Goal: Task Accomplishment & Management: Complete application form

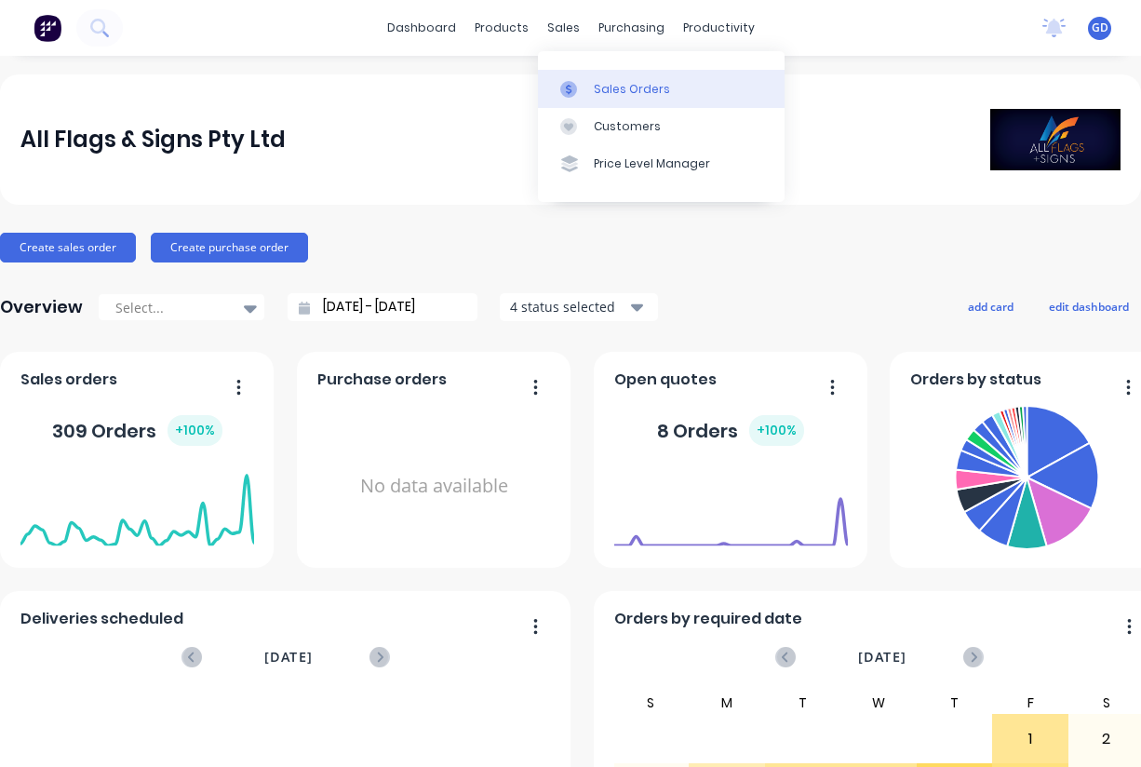
click at [597, 74] on link "Sales Orders" at bounding box center [661, 88] width 247 height 37
click at [603, 86] on div "Sales Orders" at bounding box center [632, 89] width 76 height 17
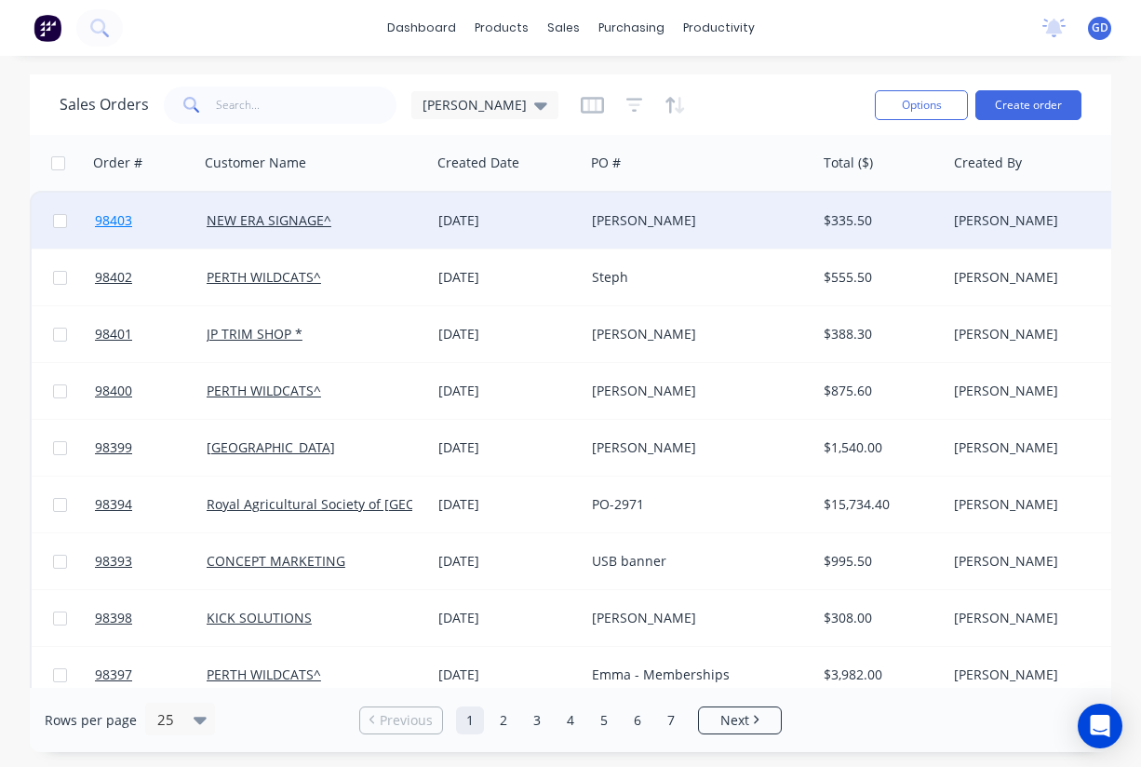
click at [114, 223] on span "98403" at bounding box center [113, 220] width 37 height 19
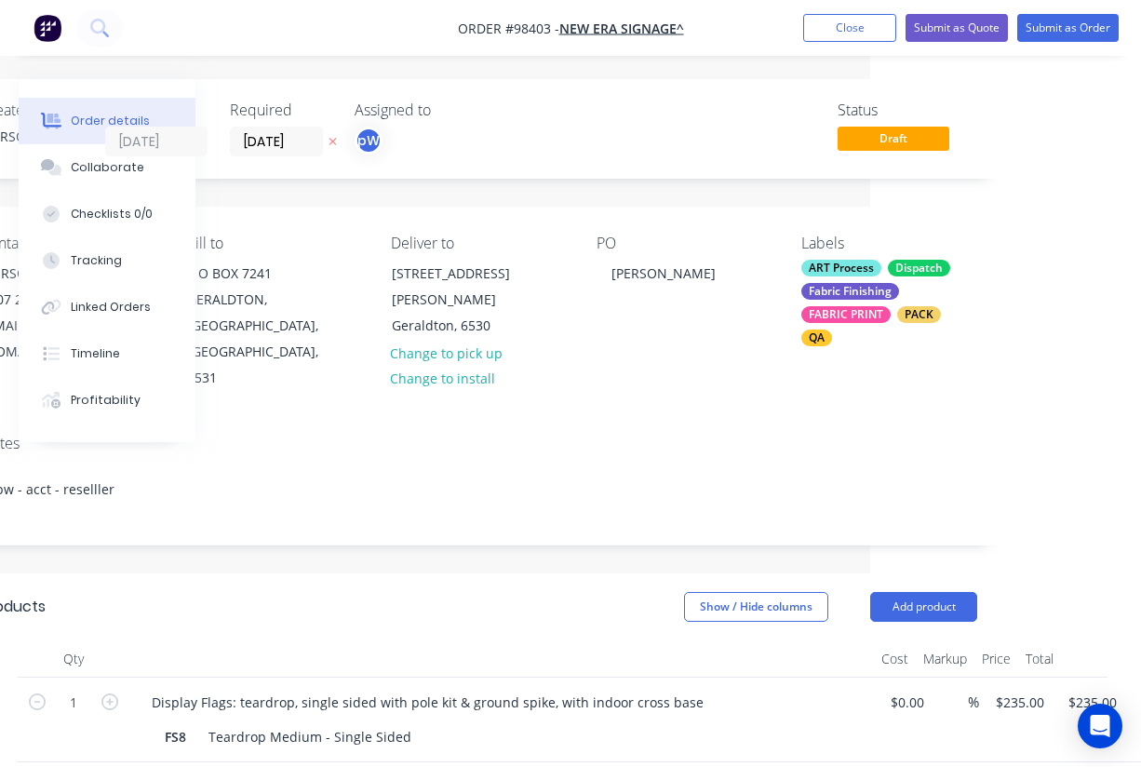
scroll to position [0, 273]
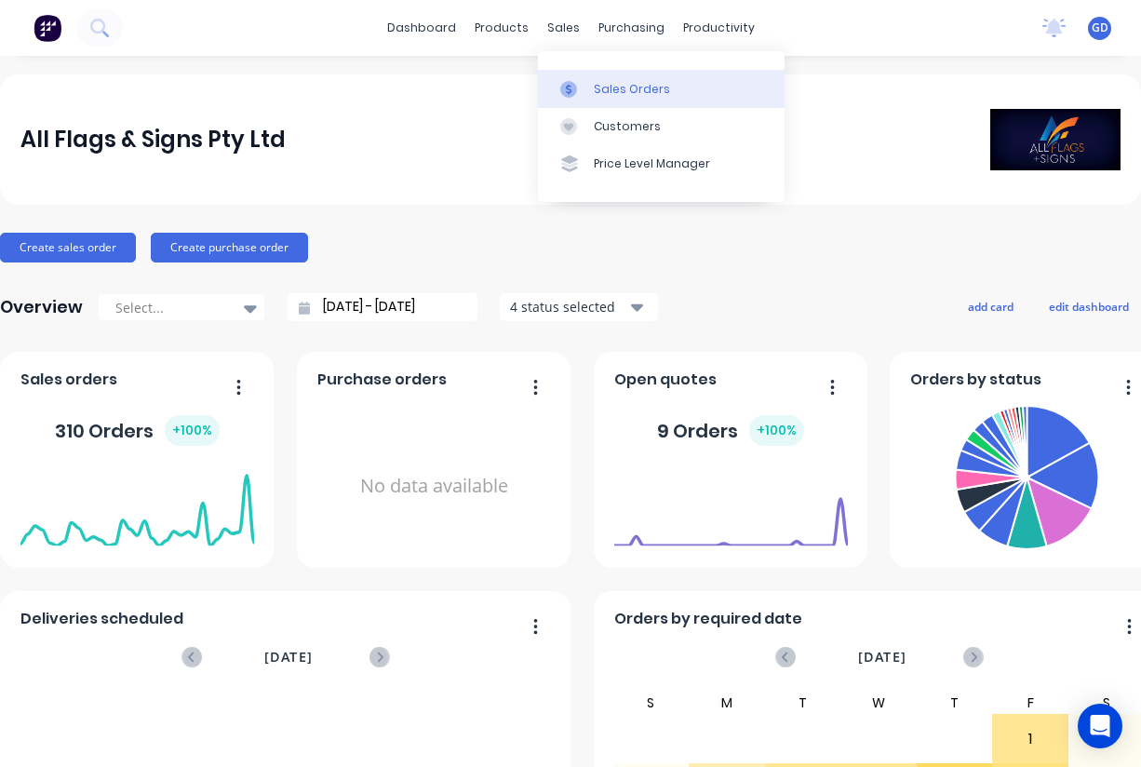
click at [612, 88] on div "Sales Orders" at bounding box center [632, 89] width 76 height 17
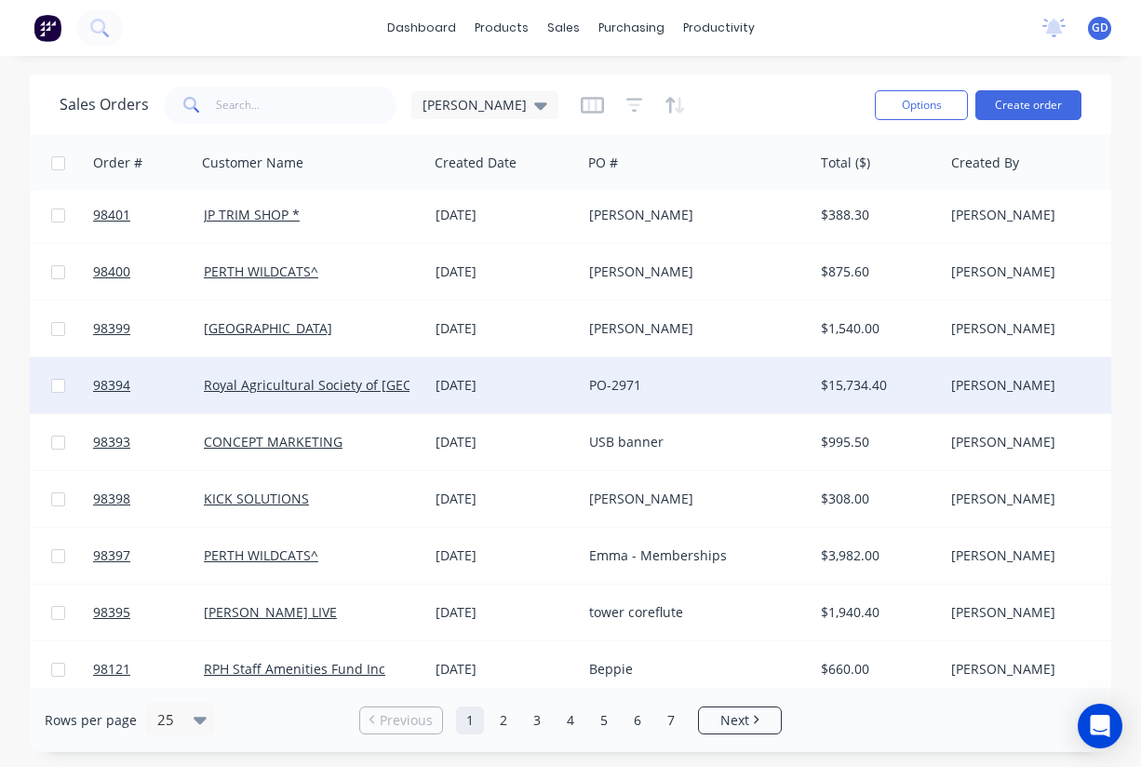
scroll to position [143, 3]
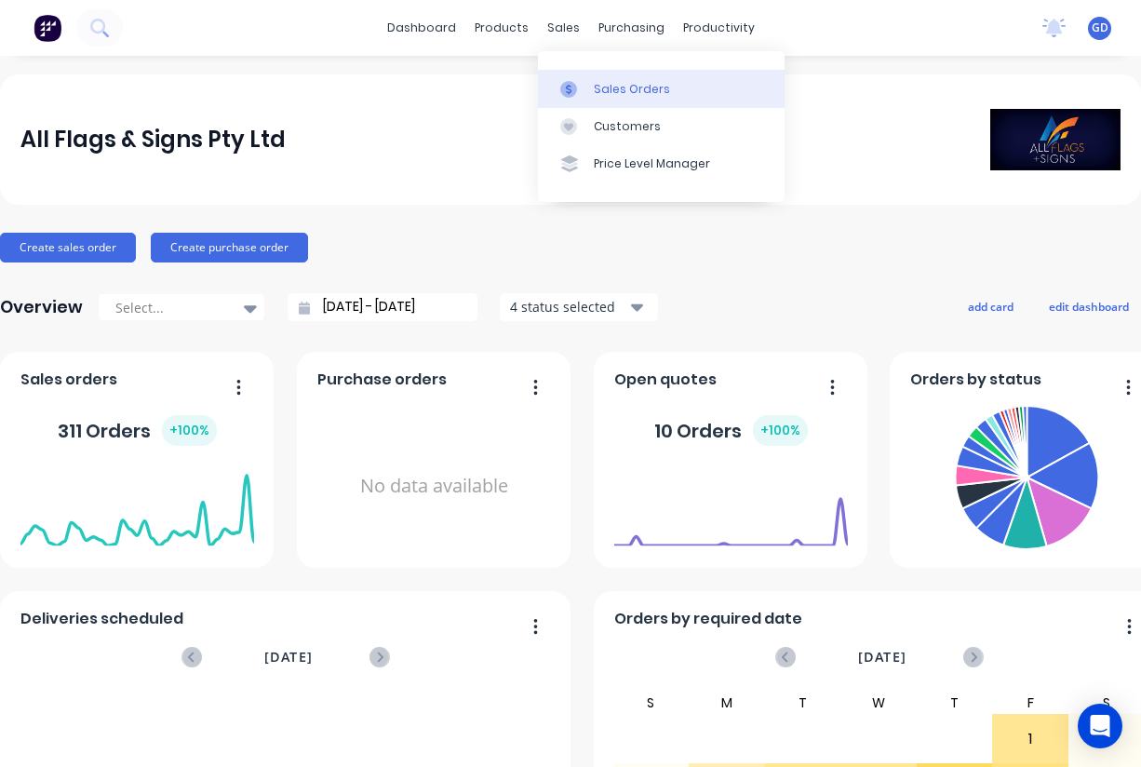
click at [607, 76] on link "Sales Orders" at bounding box center [661, 88] width 247 height 37
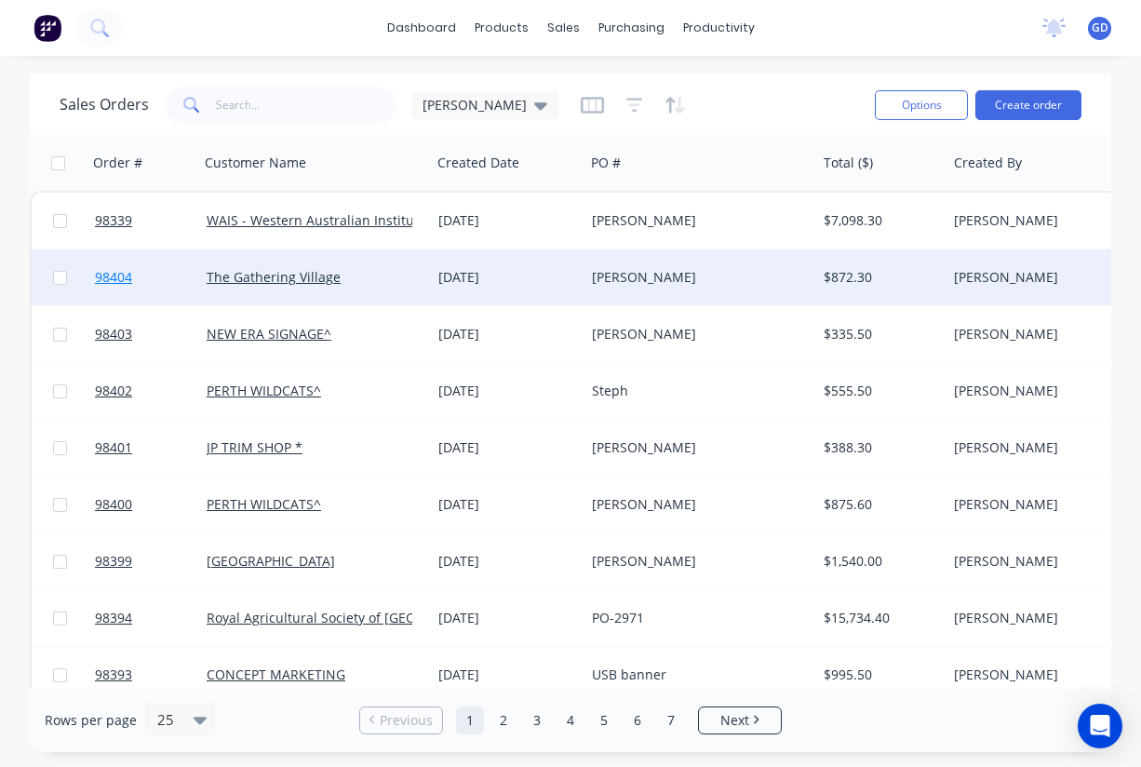
click at [118, 282] on span "98404" at bounding box center [113, 277] width 37 height 19
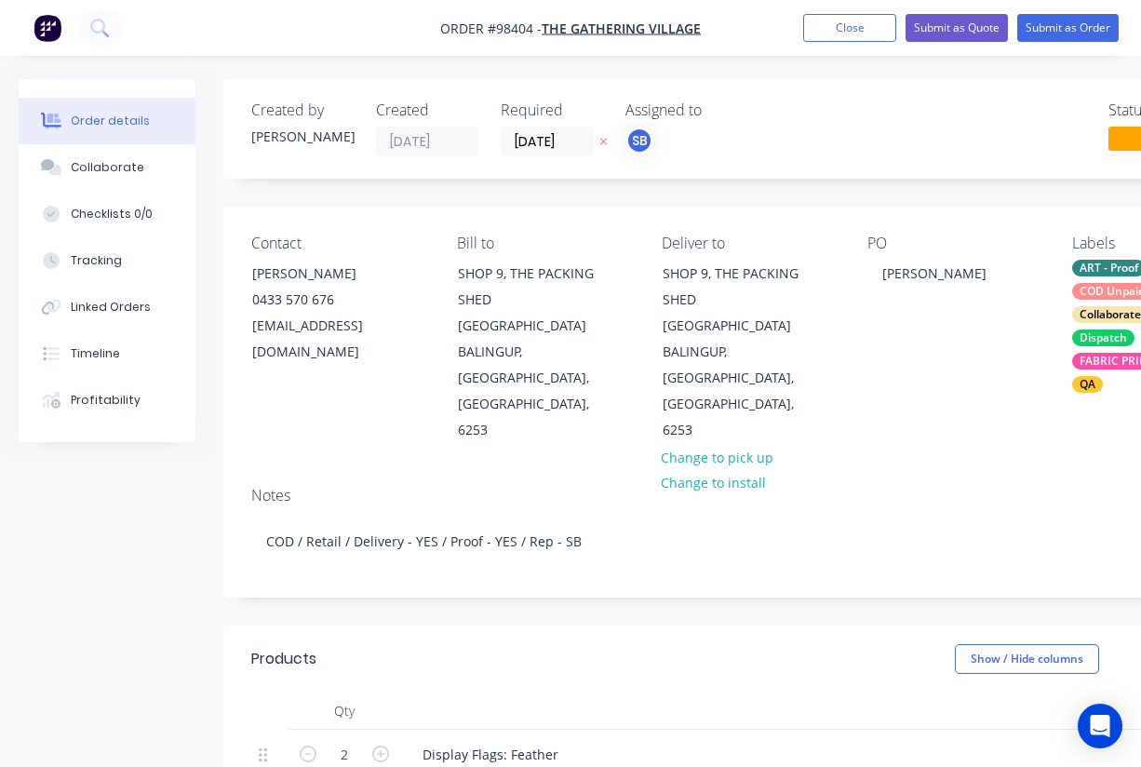
type input "$199.00"
type input "$398.00"
type input "$50.00"
type input "$100.00"
type input "$50.00"
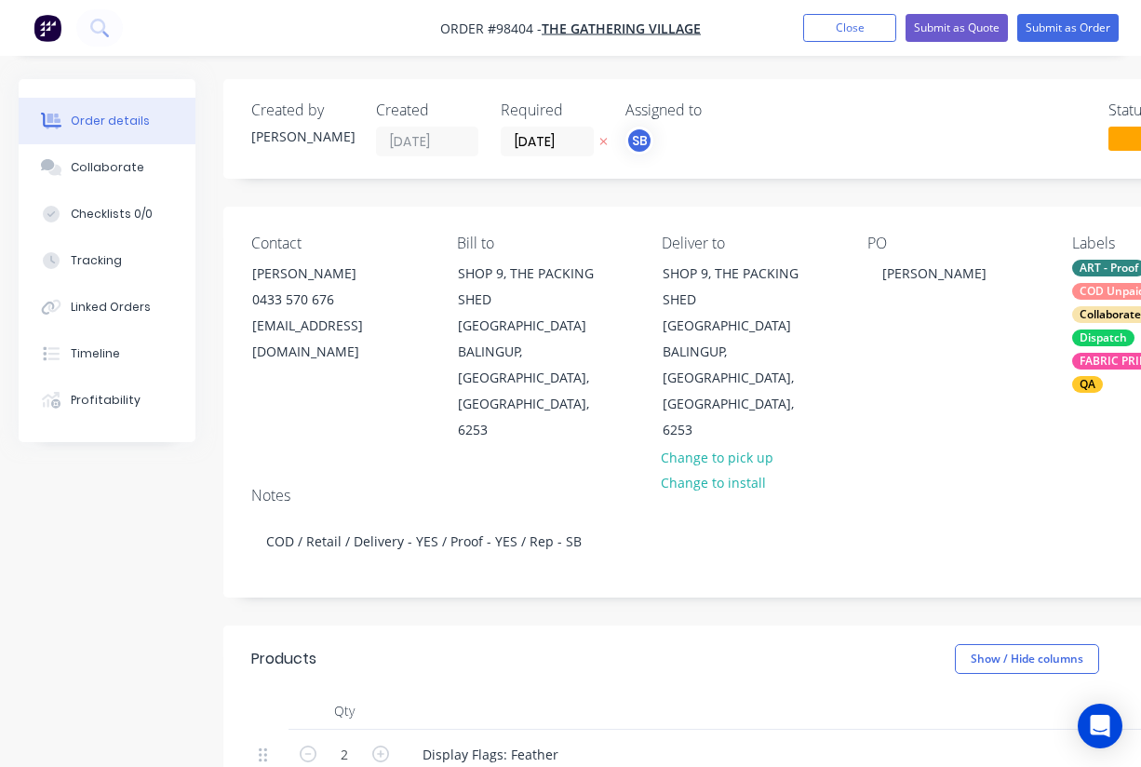
type input "$100.00"
type input "$120.00"
type input "$75.00"
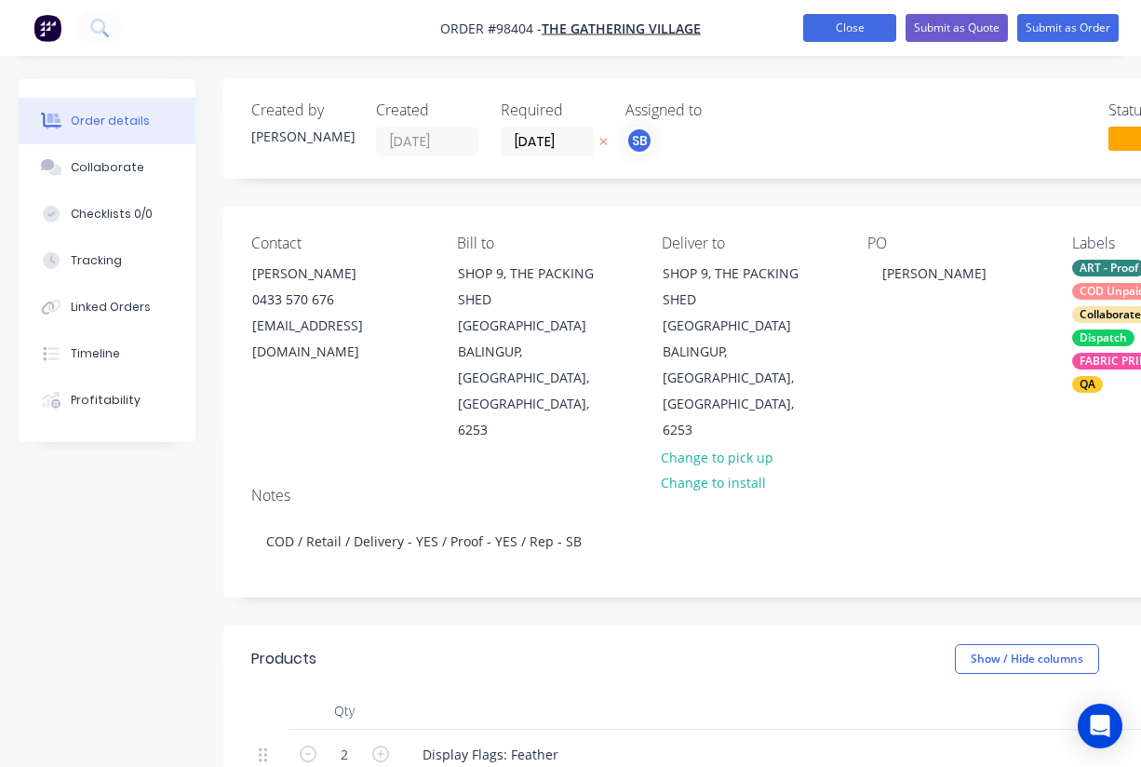
click at [852, 24] on button "Close" at bounding box center [849, 28] width 93 height 28
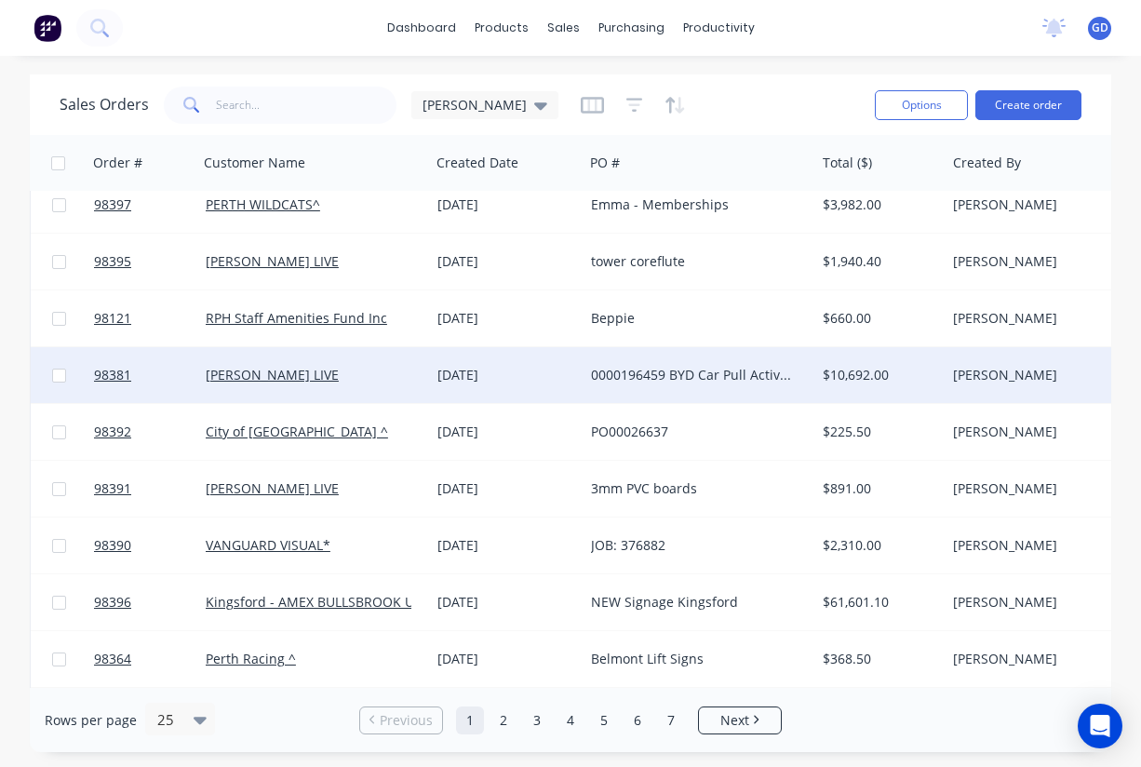
scroll to position [585, 1]
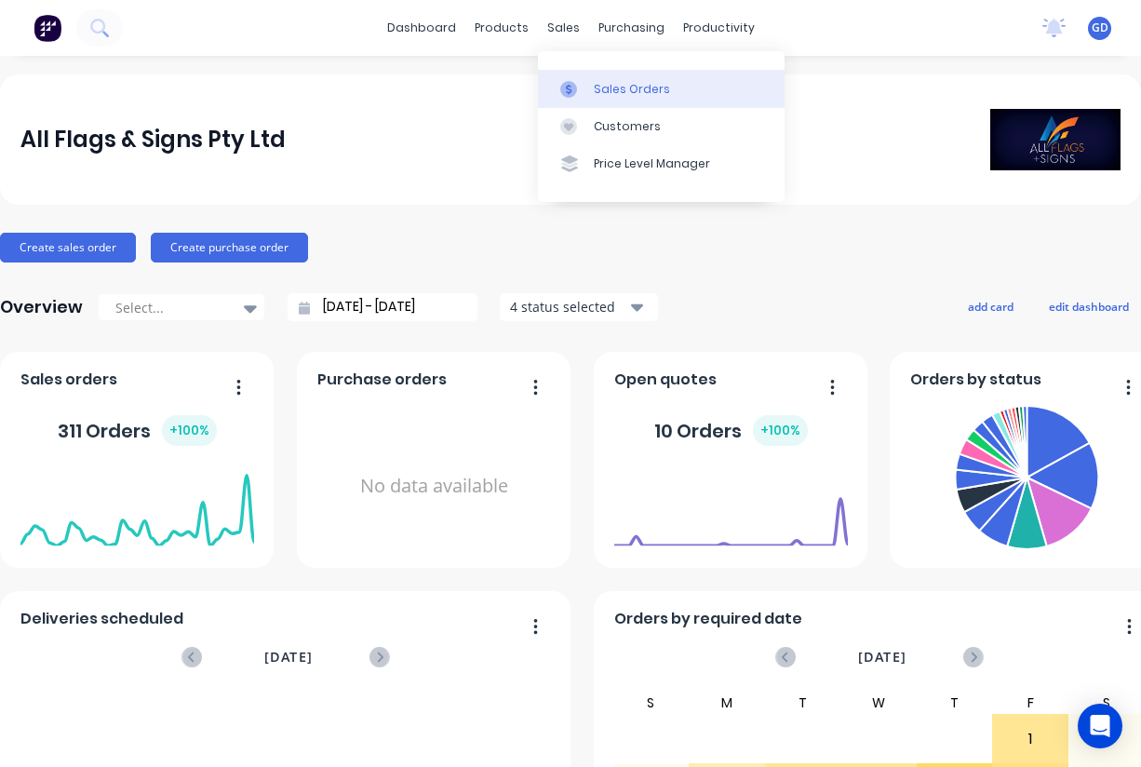
click at [619, 87] on div "Sales Orders" at bounding box center [632, 89] width 76 height 17
click at [617, 88] on div "Sales Orders" at bounding box center [632, 89] width 76 height 17
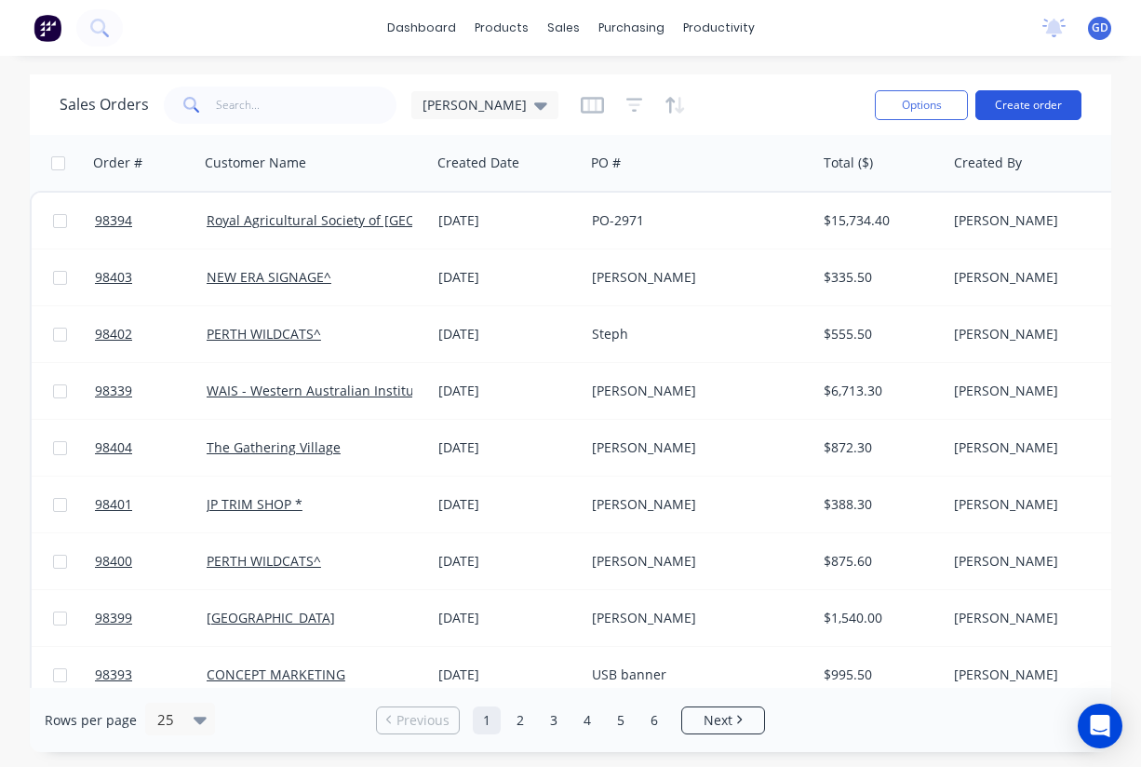
click at [1045, 99] on button "Create order" at bounding box center [1029, 105] width 106 height 30
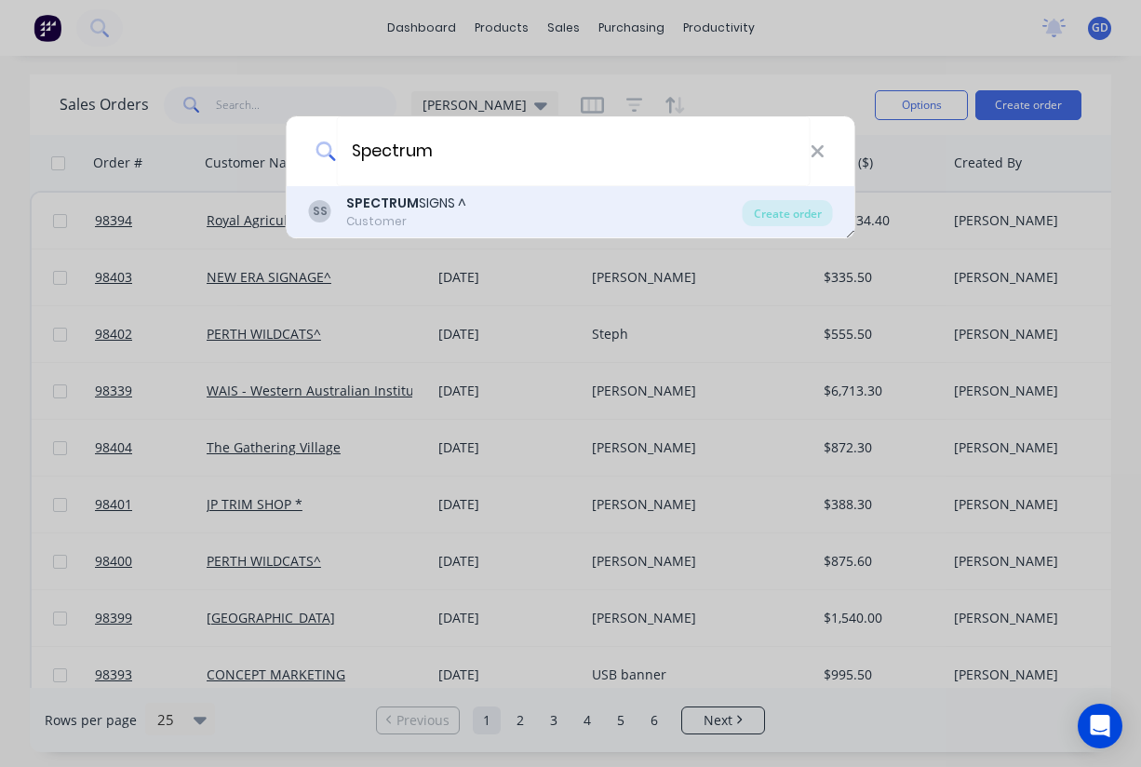
type input "Spectrum"
click at [478, 226] on div "SS SPECTRUM SIGNS ^ Customer" at bounding box center [526, 212] width 434 height 36
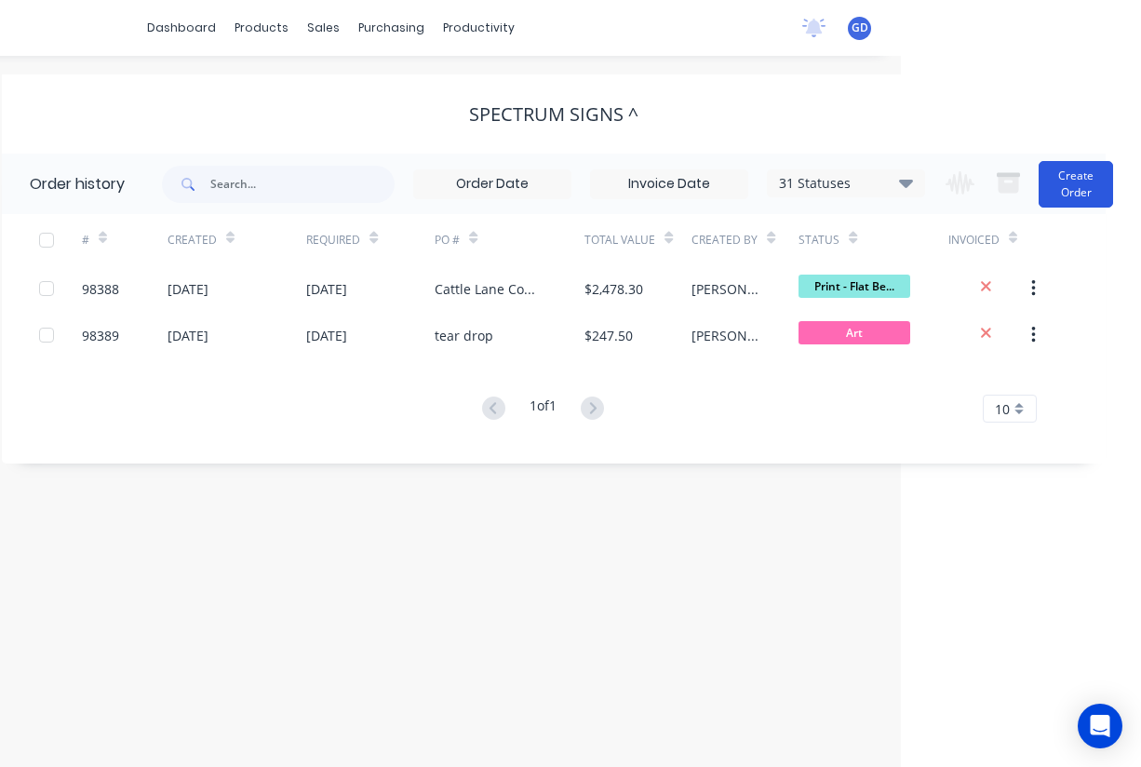
scroll to position [0, 240]
click at [1076, 195] on button "Create Order" at bounding box center [1076, 184] width 74 height 47
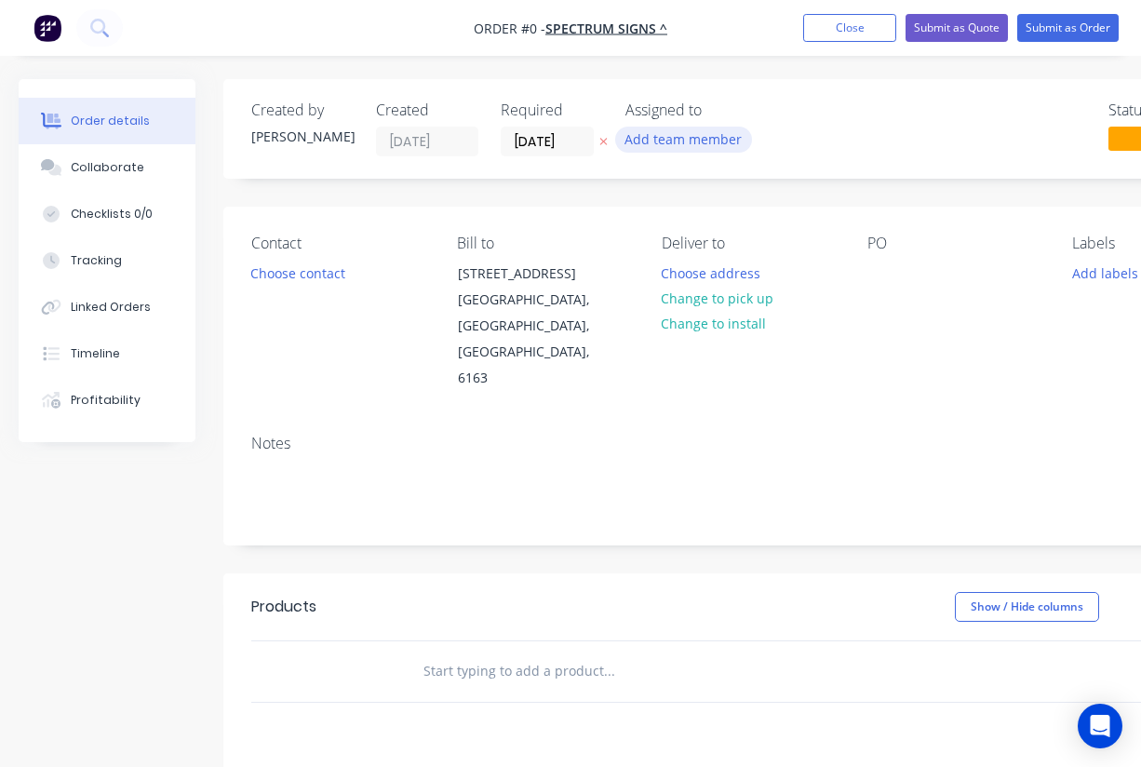
click at [681, 149] on button "Add team member" at bounding box center [683, 139] width 137 height 25
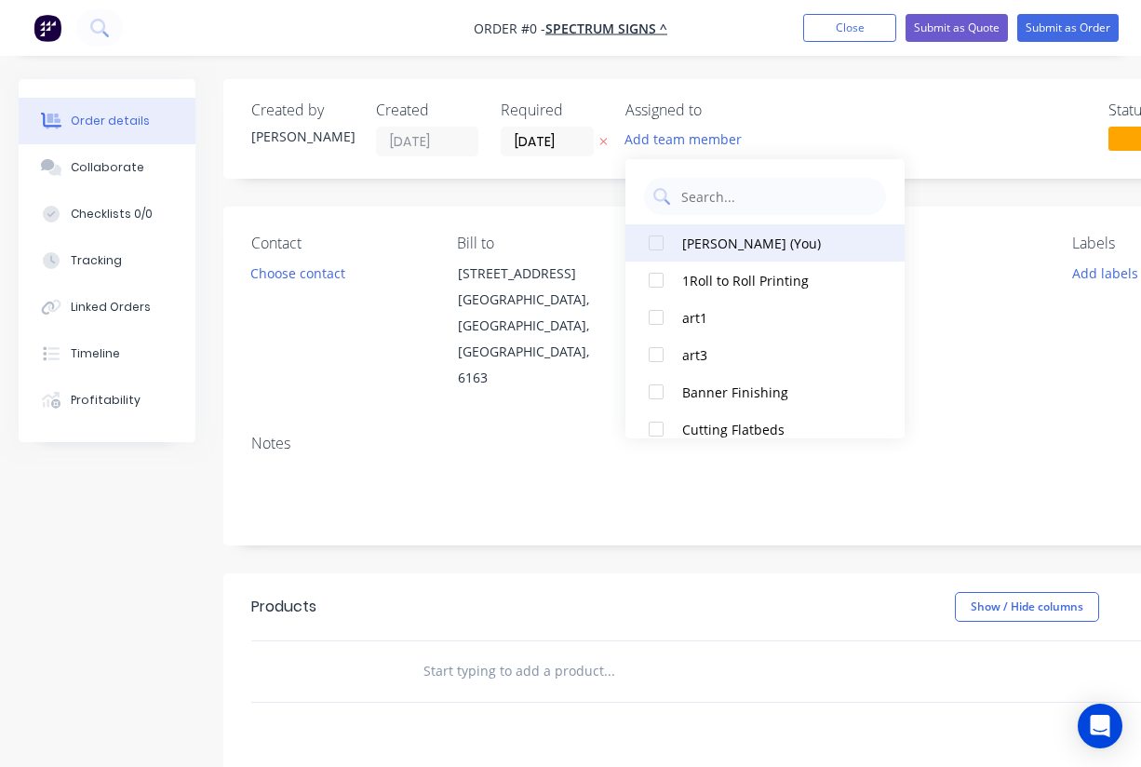
click at [666, 237] on div at bounding box center [656, 242] width 37 height 37
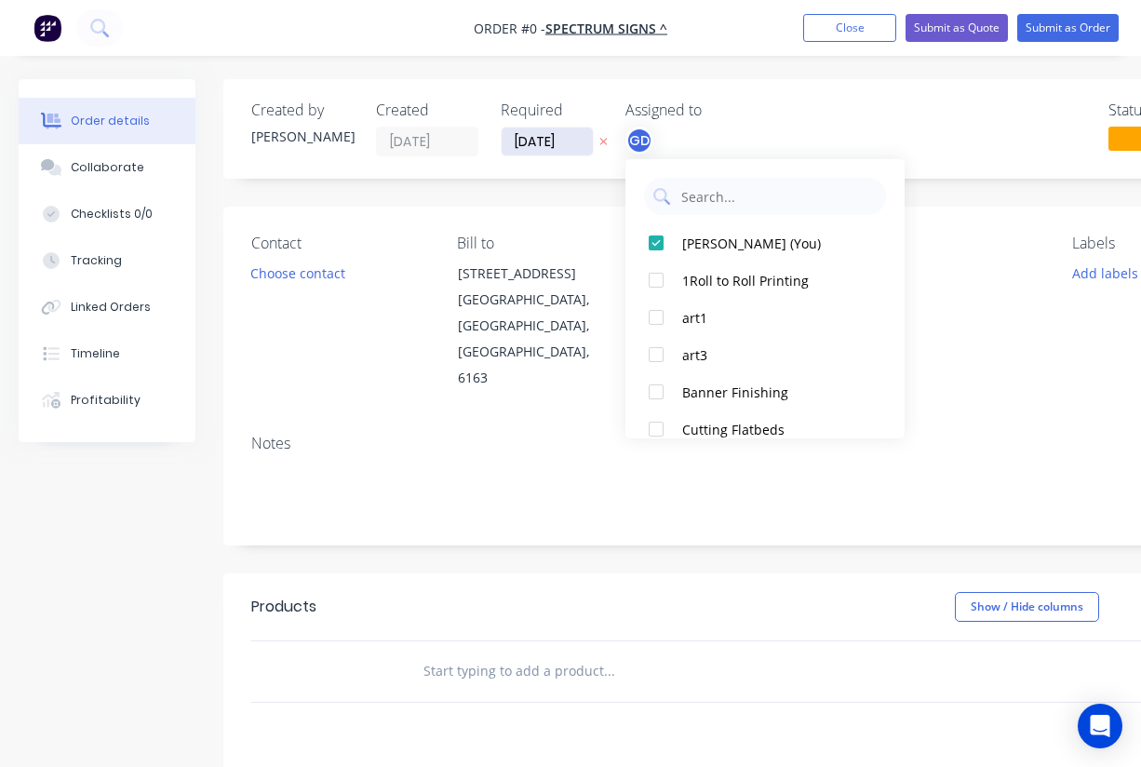
click at [543, 144] on div "Order details Collaborate Checklists 0/0 Tracking Linked Orders Timeline Profit…" at bounding box center [647, 628] width 1295 height 1098
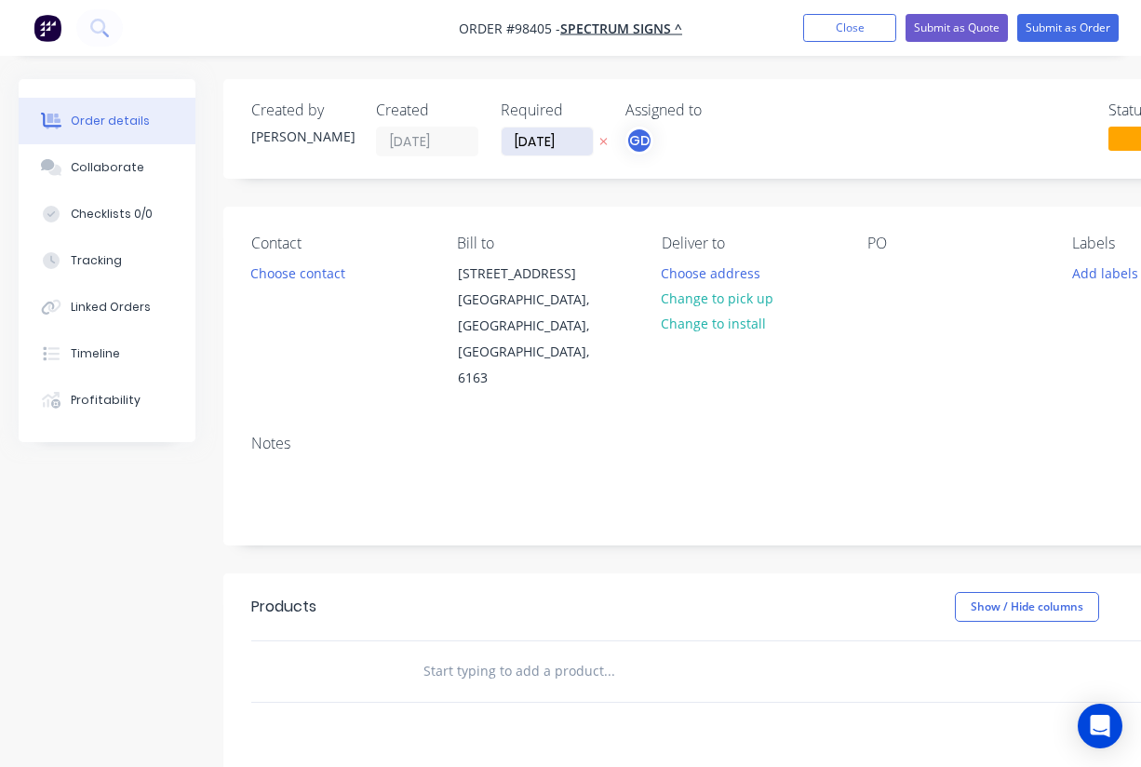
click at [543, 144] on input "29/08/25" at bounding box center [547, 142] width 91 height 28
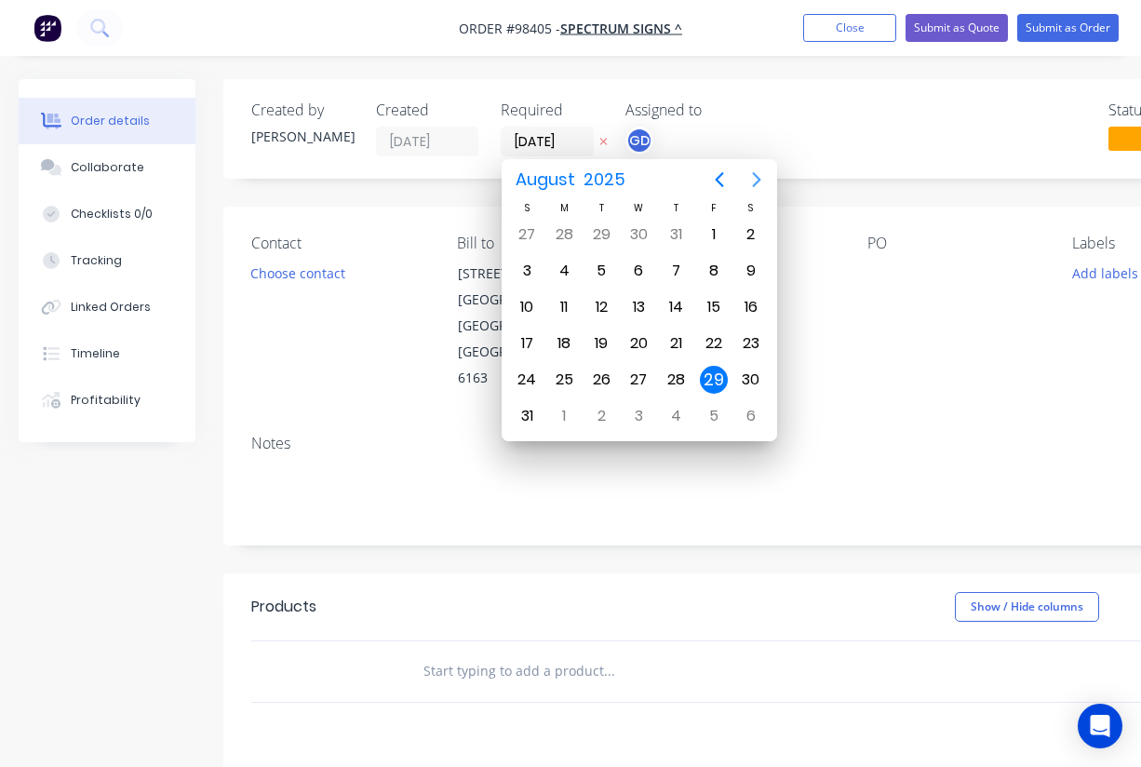
click at [753, 183] on icon "Next page" at bounding box center [757, 179] width 22 height 22
click at [645, 238] on div "3" at bounding box center [639, 235] width 28 height 28
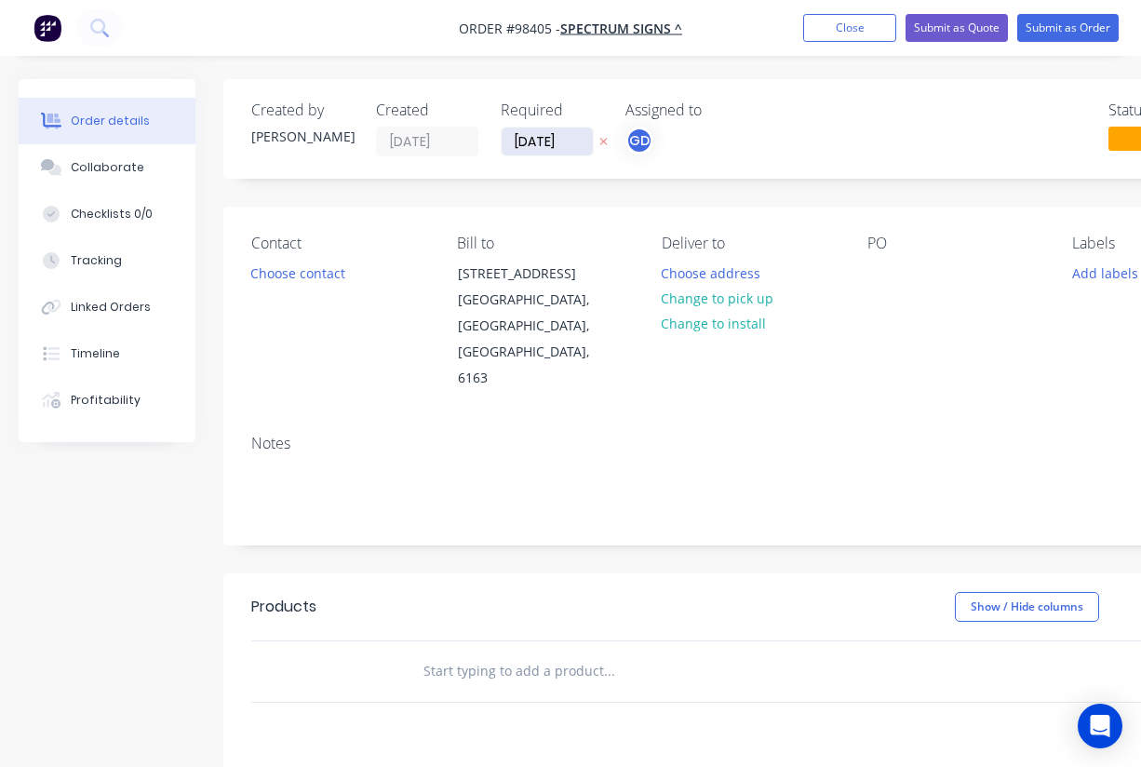
click at [562, 141] on input "03/09/25" at bounding box center [547, 142] width 91 height 28
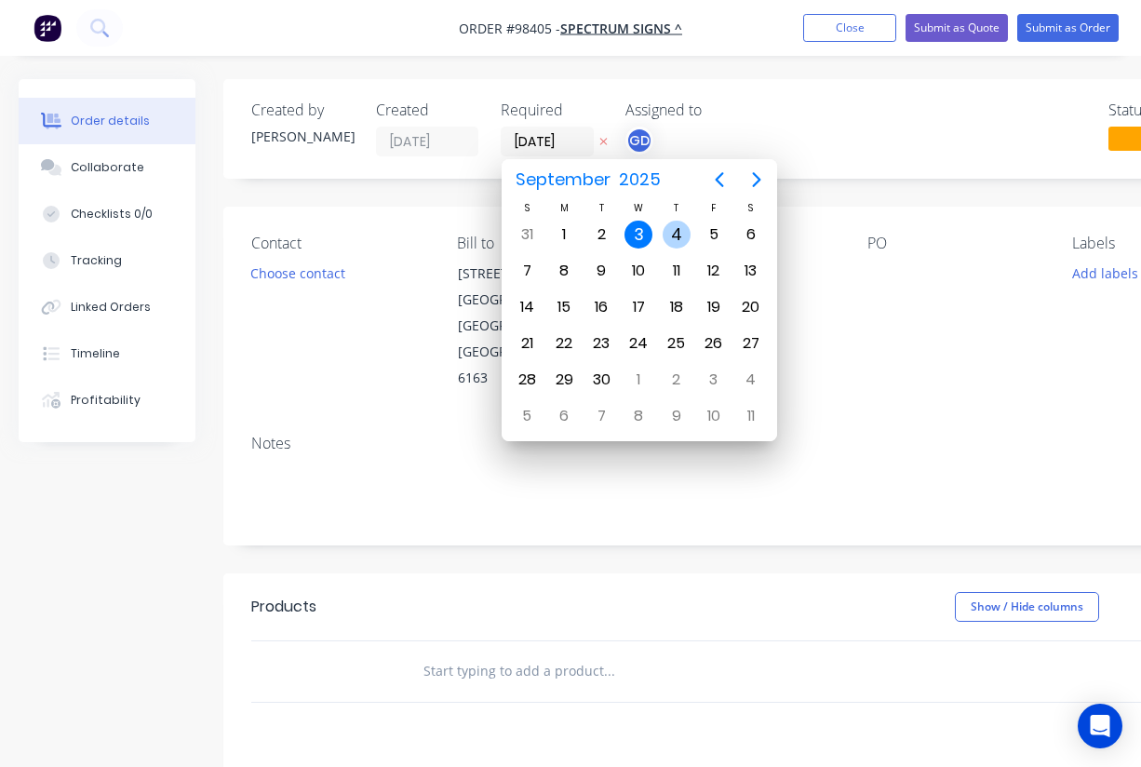
click at [671, 230] on div "4" at bounding box center [677, 235] width 28 height 28
type input "04/09/25"
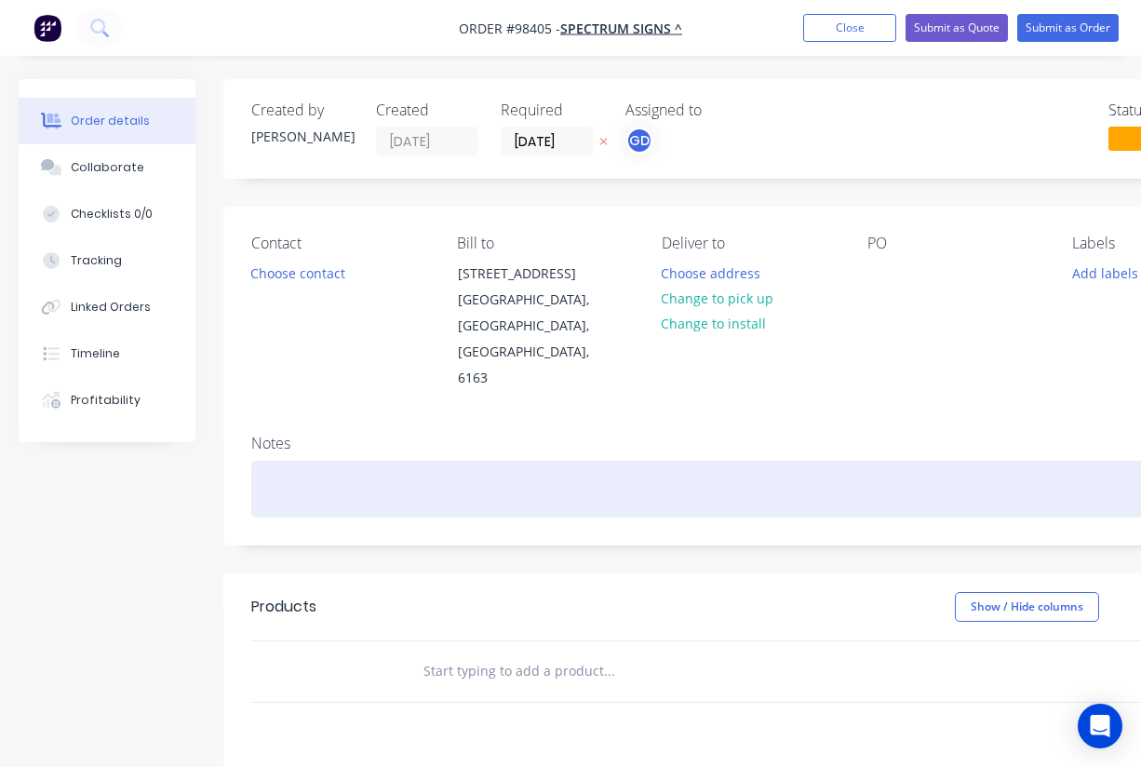
click at [324, 461] on div at bounding box center [749, 489] width 997 height 57
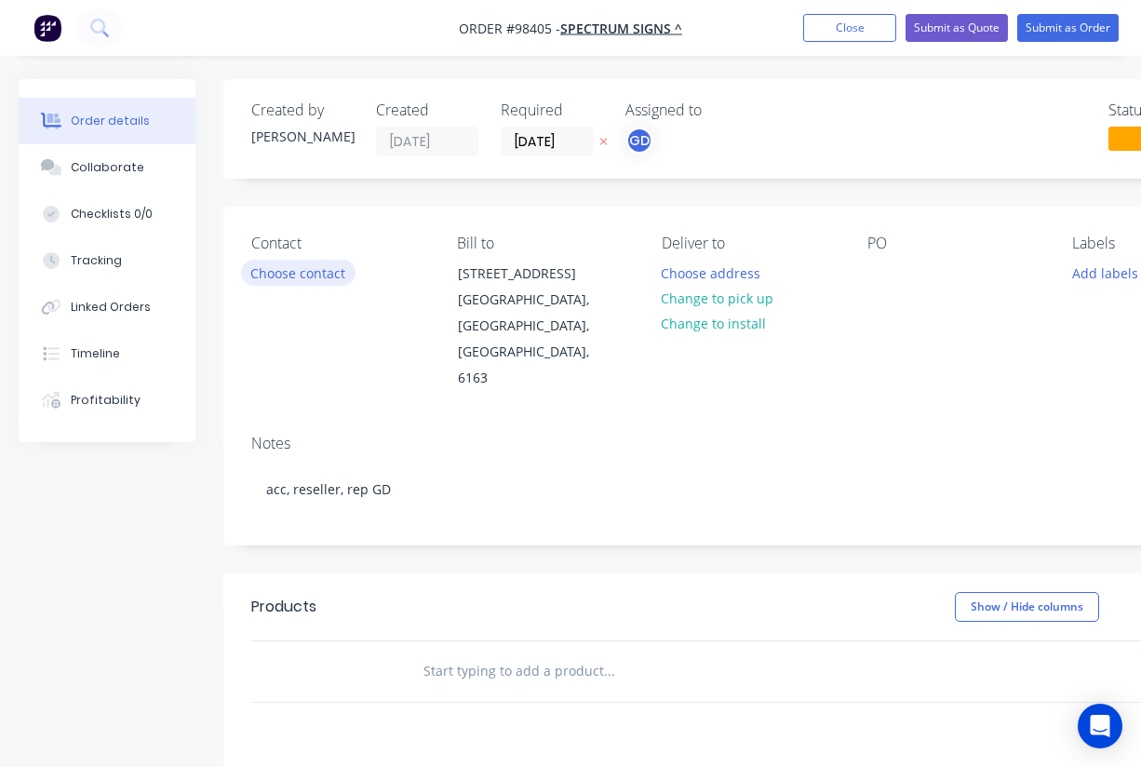
click at [310, 282] on button "Choose contact" at bounding box center [298, 272] width 114 height 25
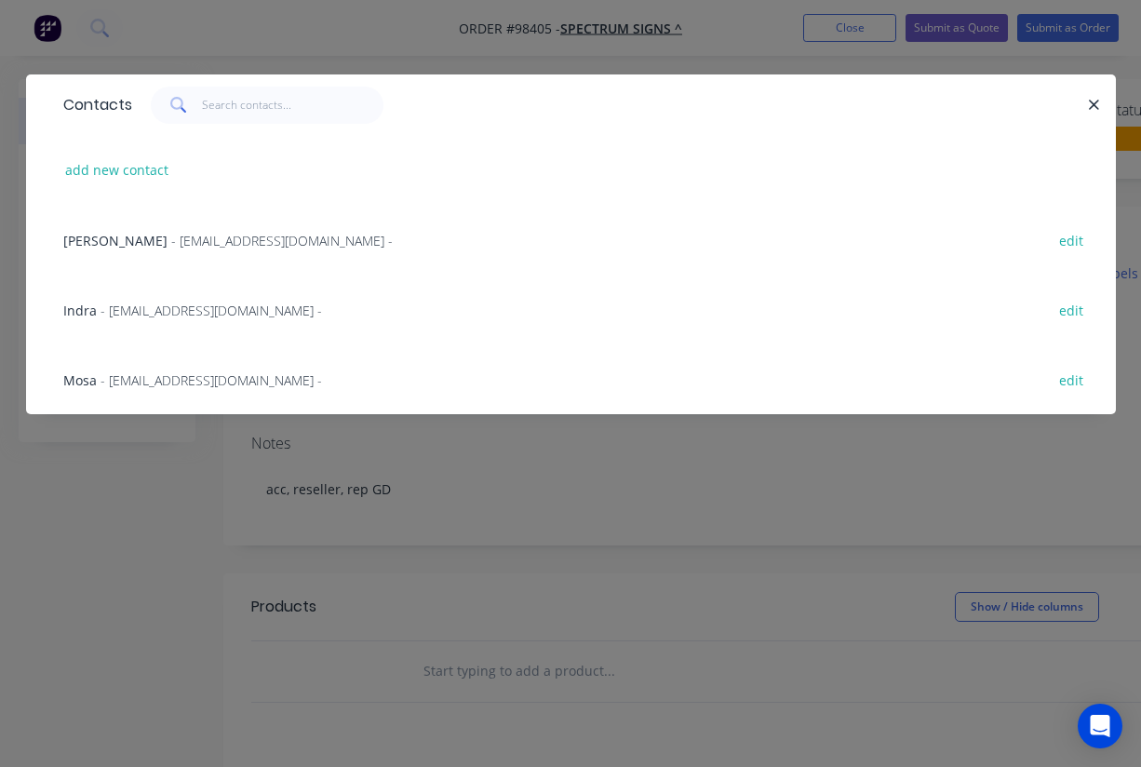
click at [95, 387] on span "Mosa" at bounding box center [80, 380] width 34 height 18
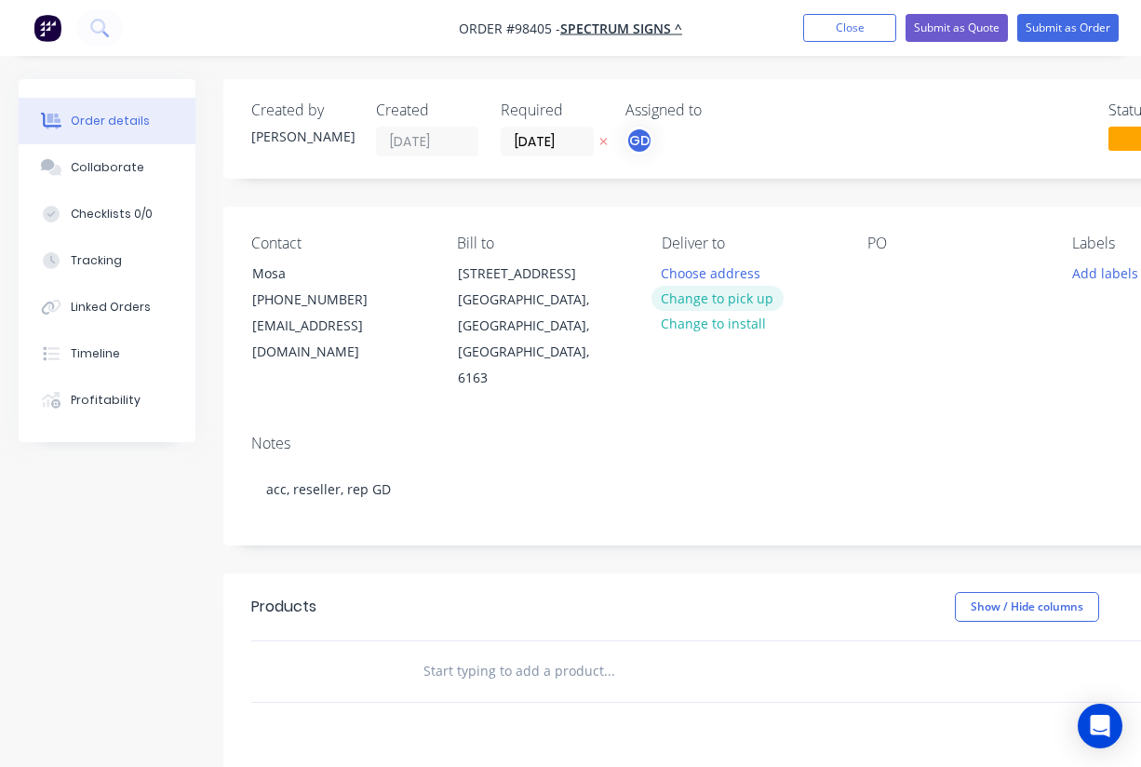
click at [719, 300] on button "Change to pick up" at bounding box center [718, 298] width 132 height 25
click at [891, 271] on div at bounding box center [883, 273] width 30 height 27
click at [381, 8] on nav "Order #98405 - SPECTRUM SIGNS ^ Add product Close Submit as Quote Submit as Ord…" at bounding box center [570, 28] width 1141 height 56
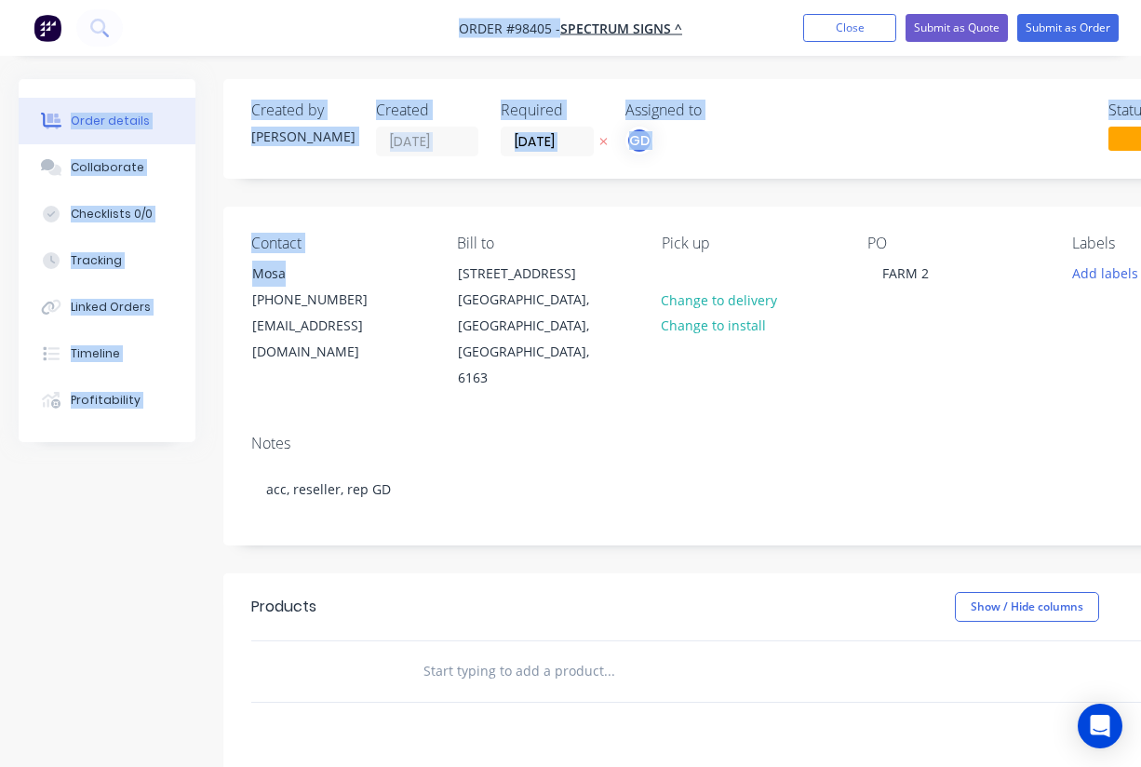
drag, startPoint x: 381, startPoint y: 8, endPoint x: 335, endPoint y: 255, distance: 250.9
click at [335, 255] on div "Order #98405 - SPECTRUM SIGNS ^ Add product Close Submit as Quote Submit as Ord…" at bounding box center [570, 589] width 1141 height 1178
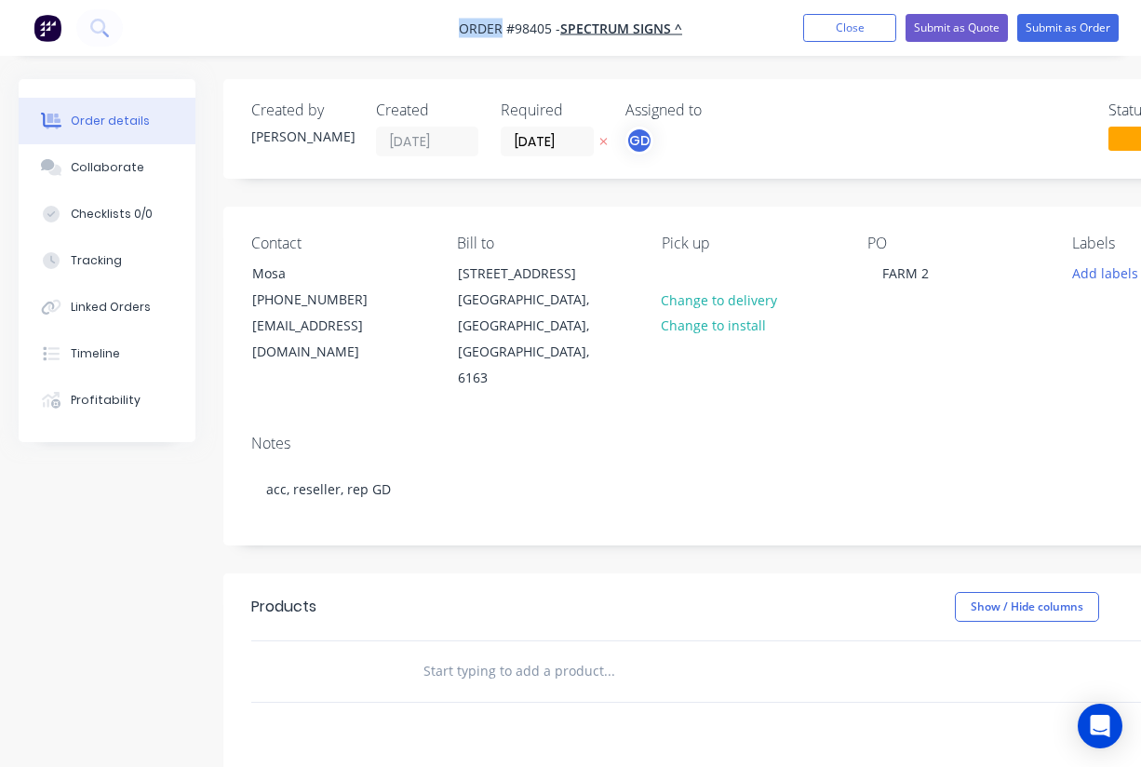
click at [314, 31] on nav "Order #98405 - SPECTRUM SIGNS ^ Add product Close Submit as Quote Submit as Ord…" at bounding box center [570, 28] width 1141 height 56
click at [929, 271] on div "FARM 2" at bounding box center [906, 273] width 76 height 27
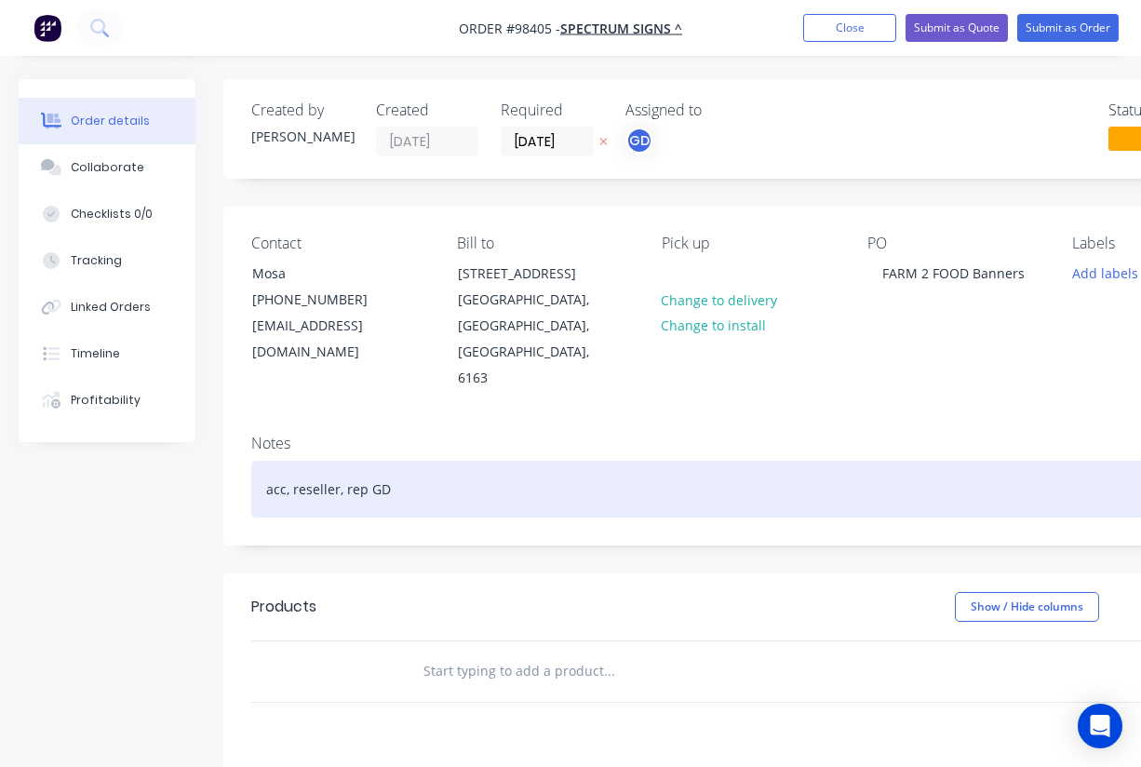
click at [830, 461] on div "acc, reseller, rep GD" at bounding box center [749, 489] width 997 height 57
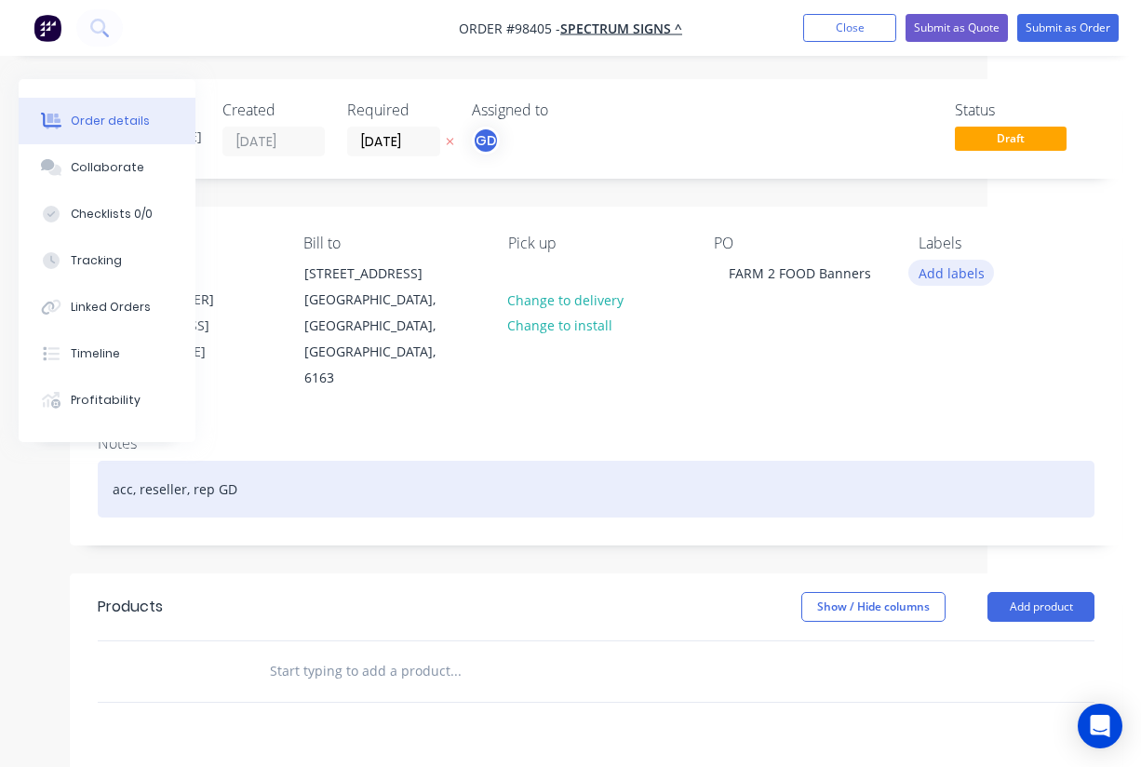
scroll to position [0, 154]
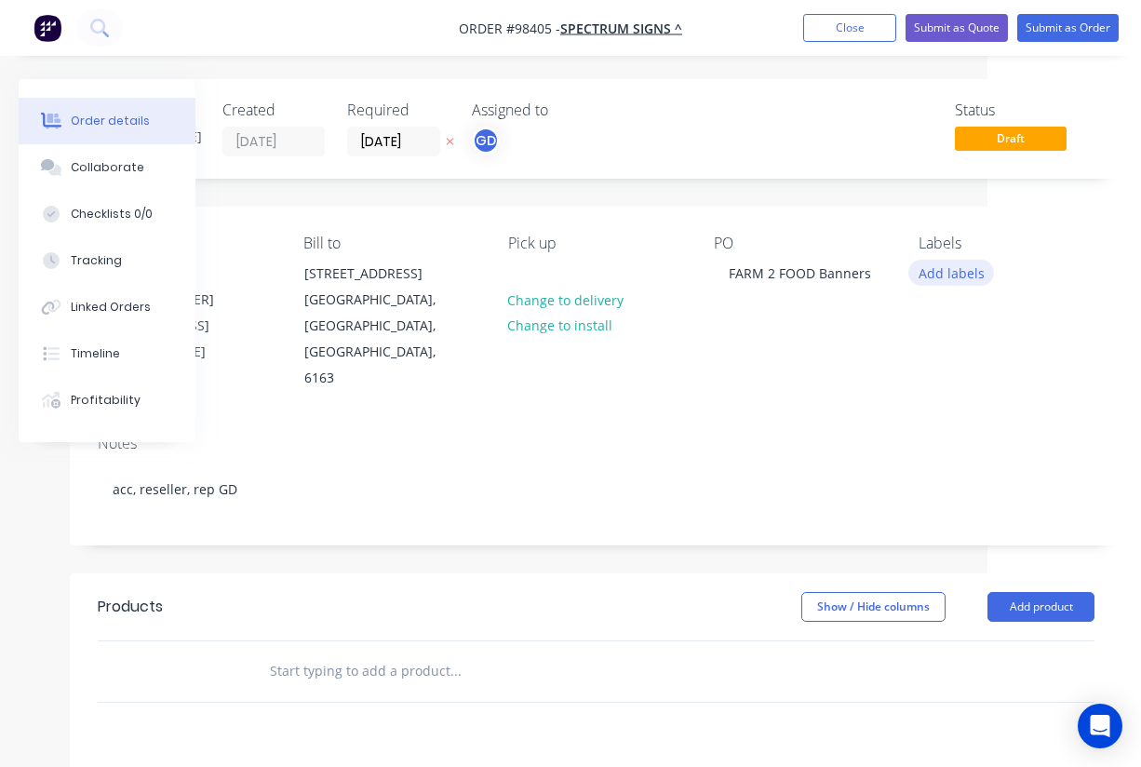
click at [963, 276] on button "Add labels" at bounding box center [952, 272] width 86 height 25
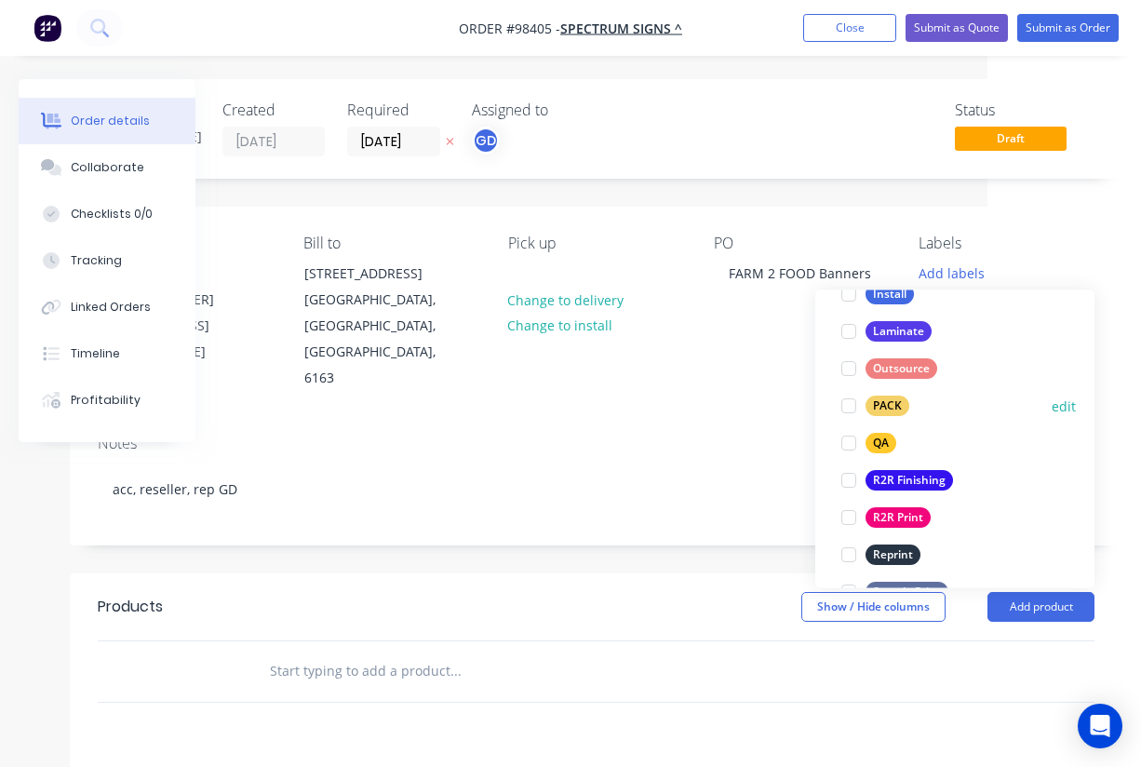
scroll to position [630, 0]
click at [918, 478] on div "R2R Finishing" at bounding box center [910, 479] width 88 height 20
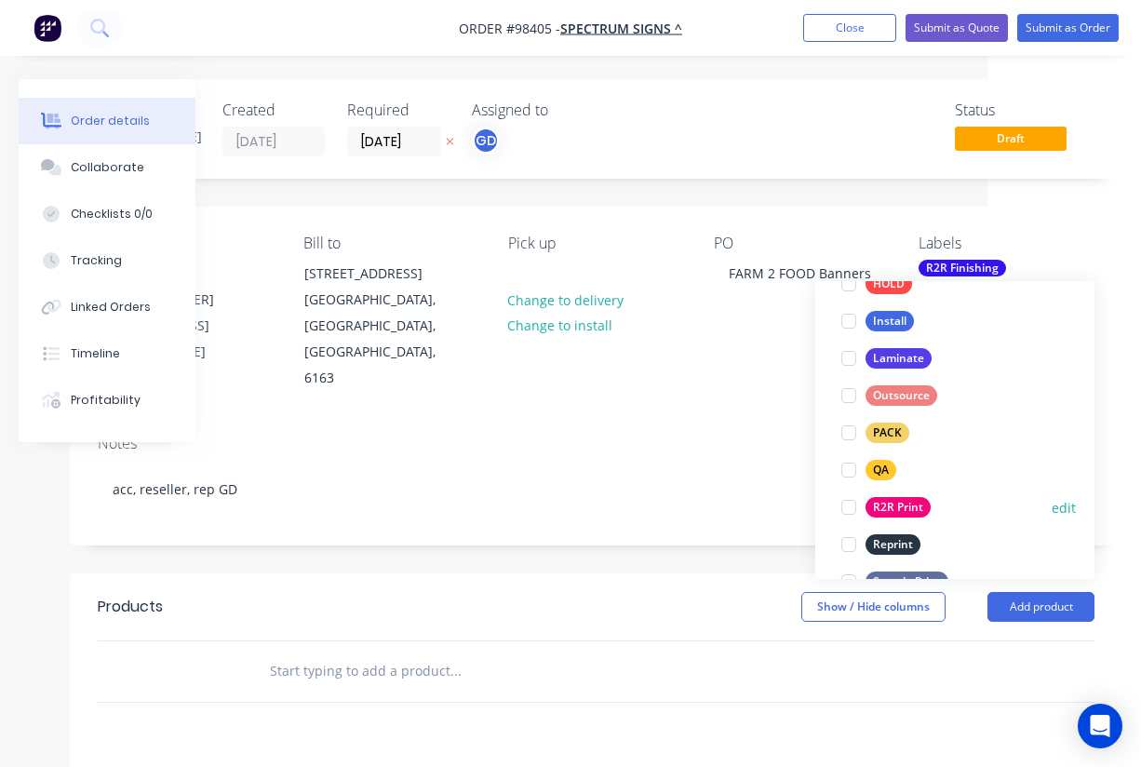
click at [913, 506] on div "R2R Print" at bounding box center [898, 507] width 65 height 20
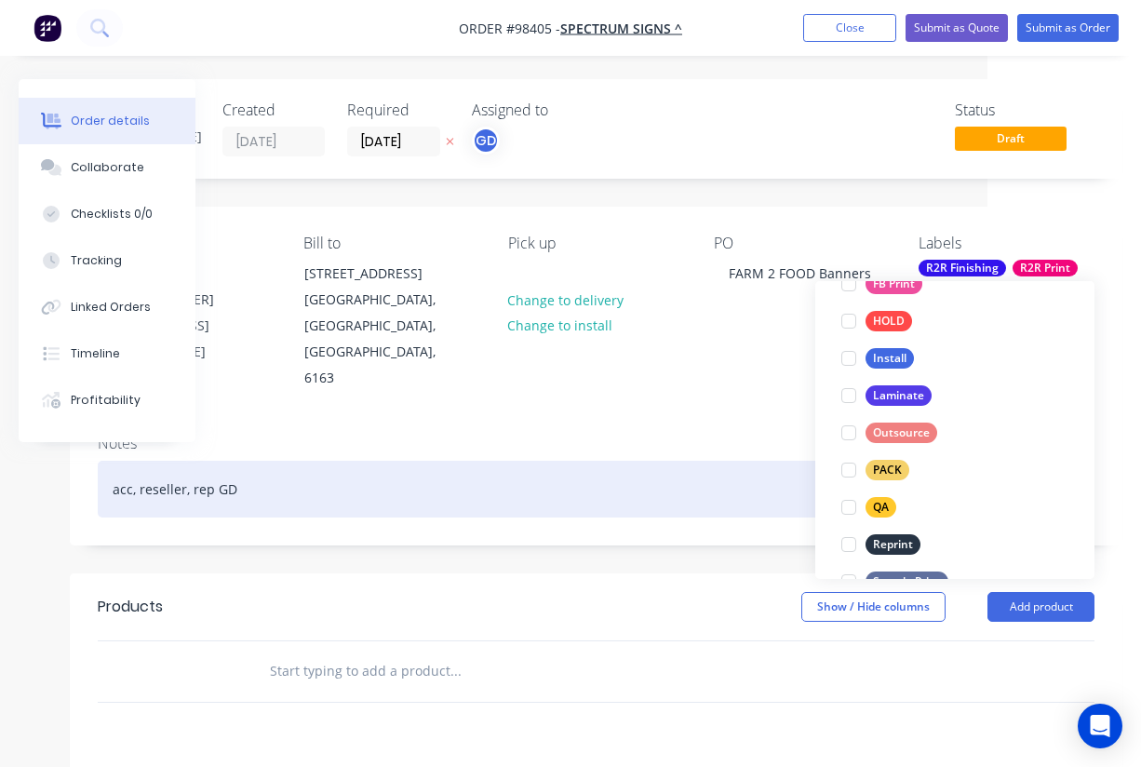
click at [730, 461] on div "acc, reseller, rep GD" at bounding box center [596, 489] width 997 height 57
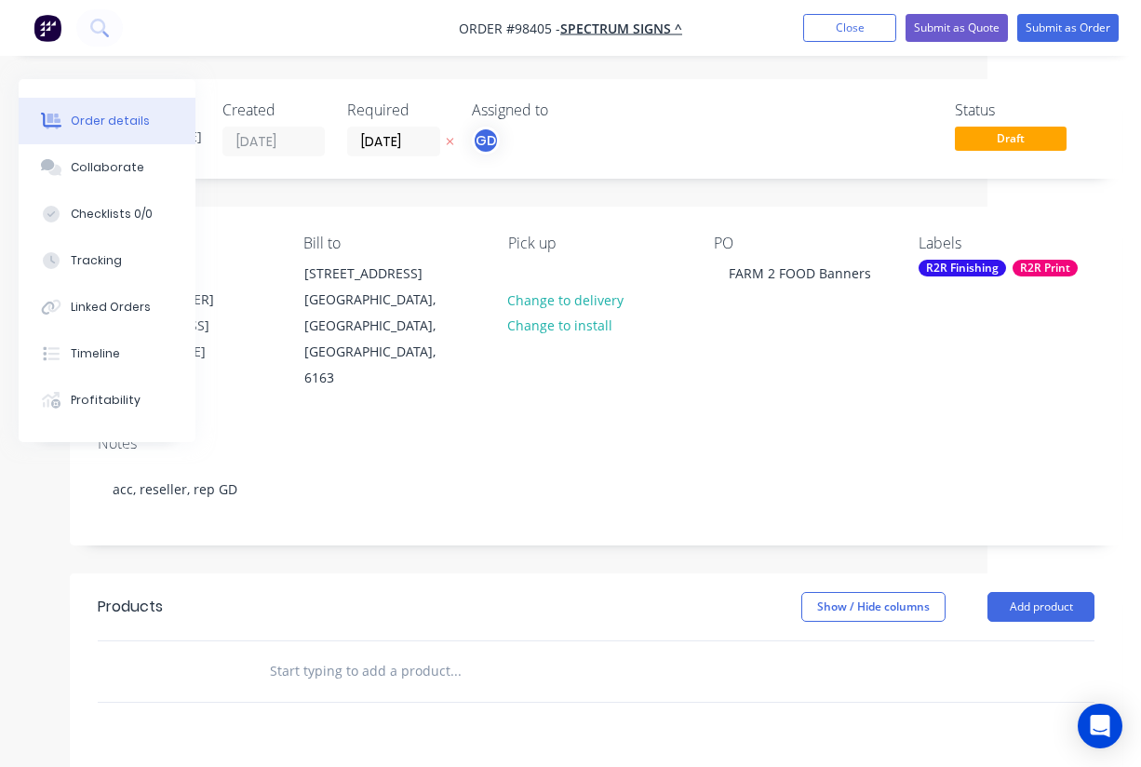
click at [327, 653] on input "text" at bounding box center [455, 671] width 372 height 37
paste input "banners with kedar finish , size 6490 X 2390 mm size.includes kedar. 450gsm dig…"
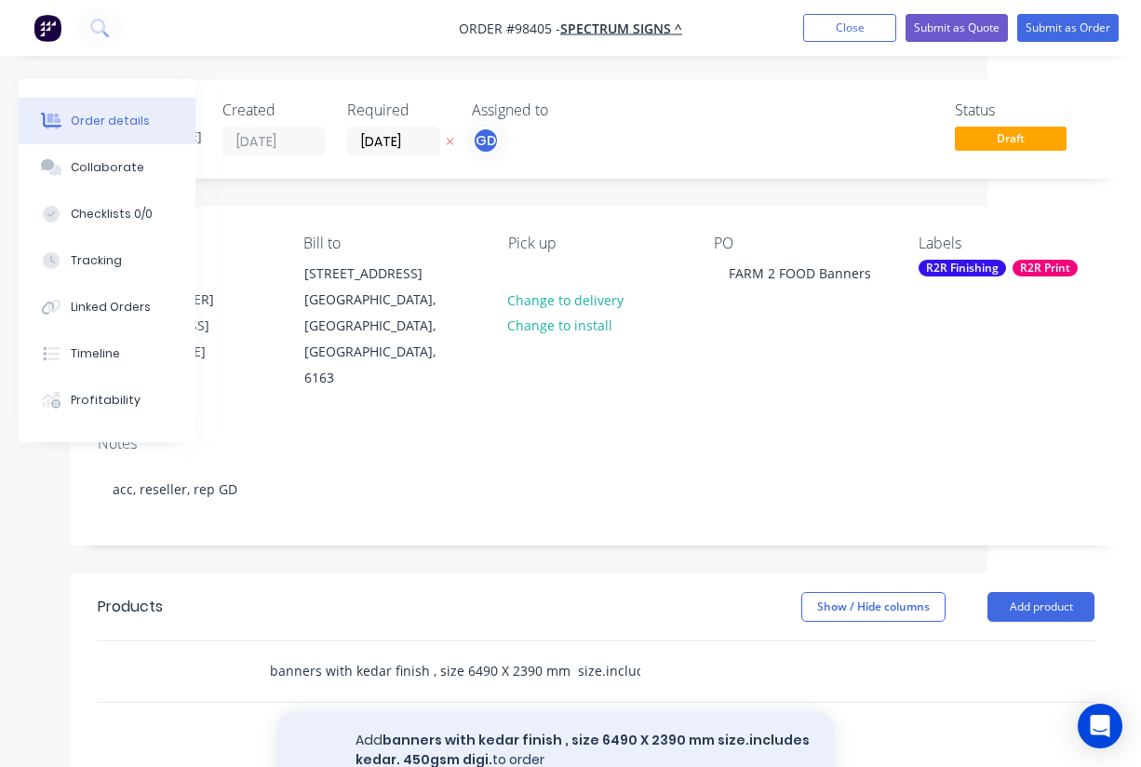
type input "banners with kedar finish , size 6490 X 2390 mm size.includes kedar. 450gsm dig…"
click at [518, 712] on button "Add banners with kedar finish , size 6490 X 2390 mm size.includes kedar. 450gsm…" at bounding box center [555, 750] width 559 height 76
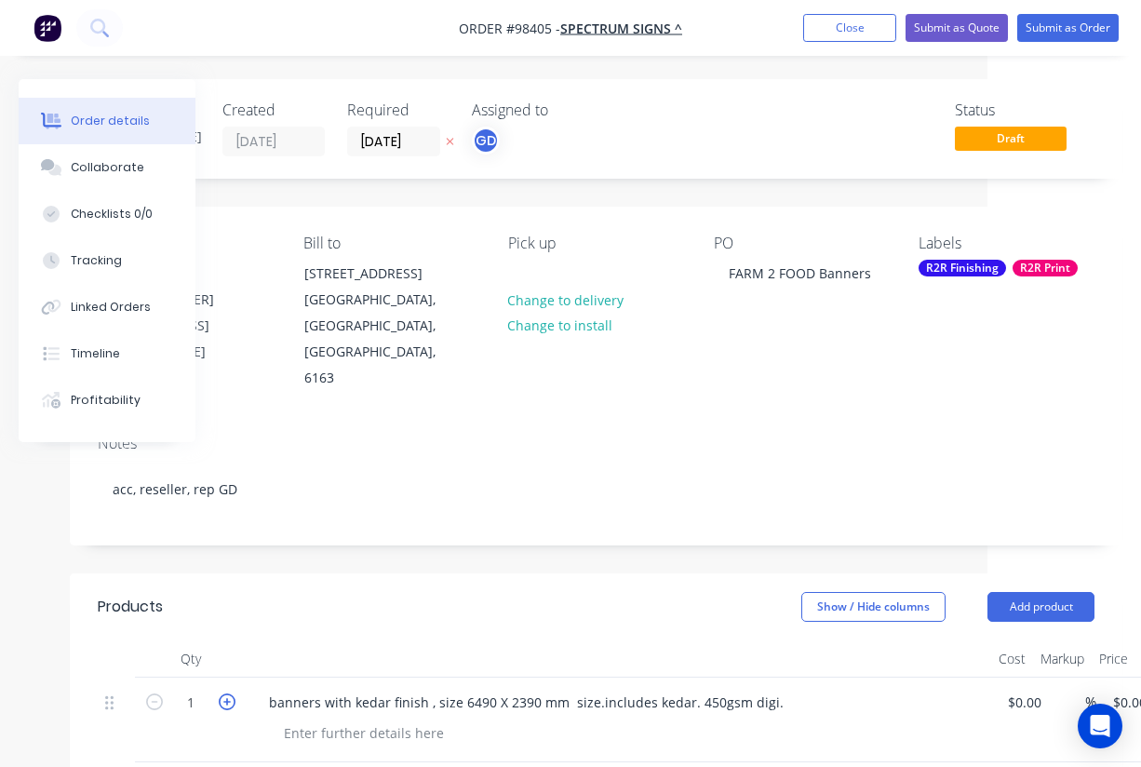
click at [235, 693] on icon "button" at bounding box center [227, 701] width 17 height 17
type input "2"
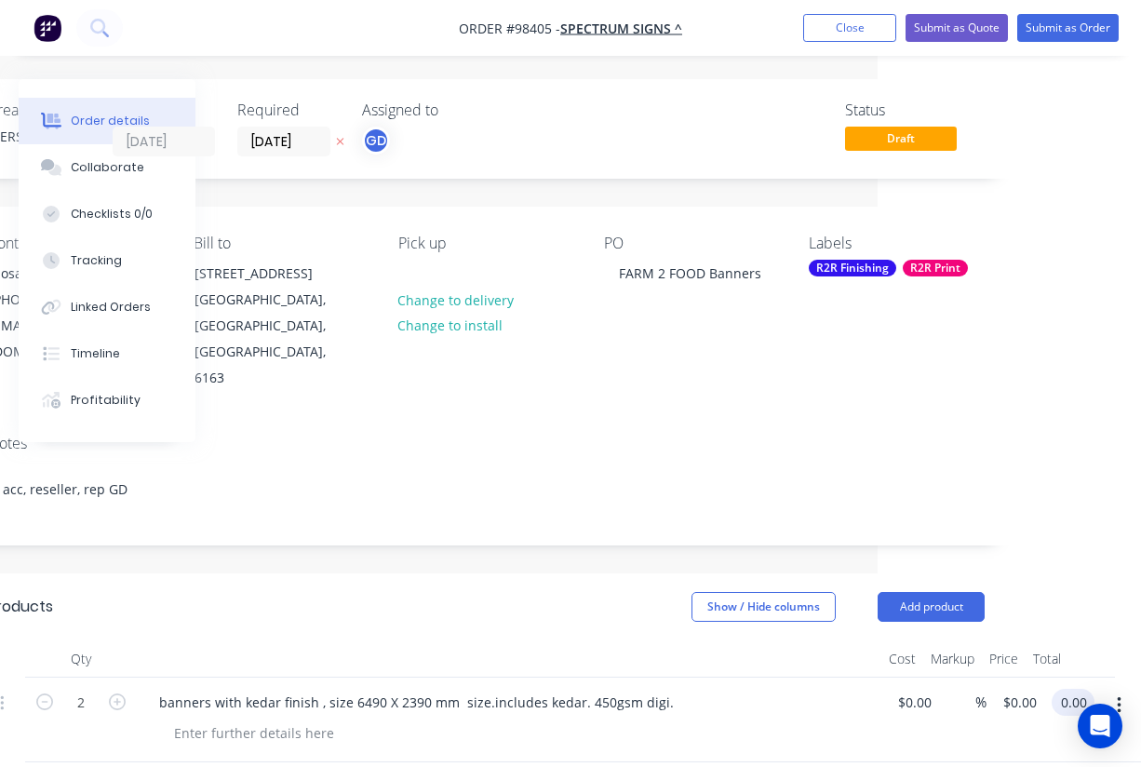
click at [1076, 689] on input "0.00" at bounding box center [1076, 702] width 35 height 27
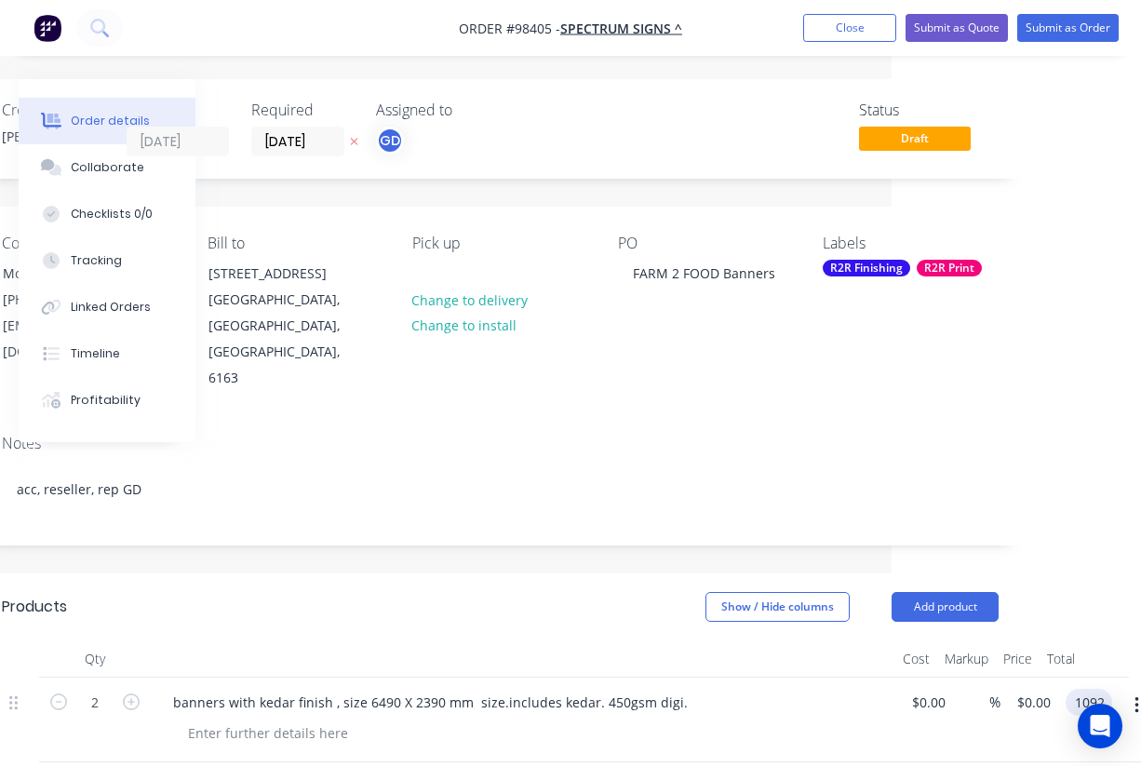
type input "$1,092.00"
type input "$546.00"
click at [479, 592] on div "Show / Hide columns Add product" at bounding box center [606, 607] width 785 height 30
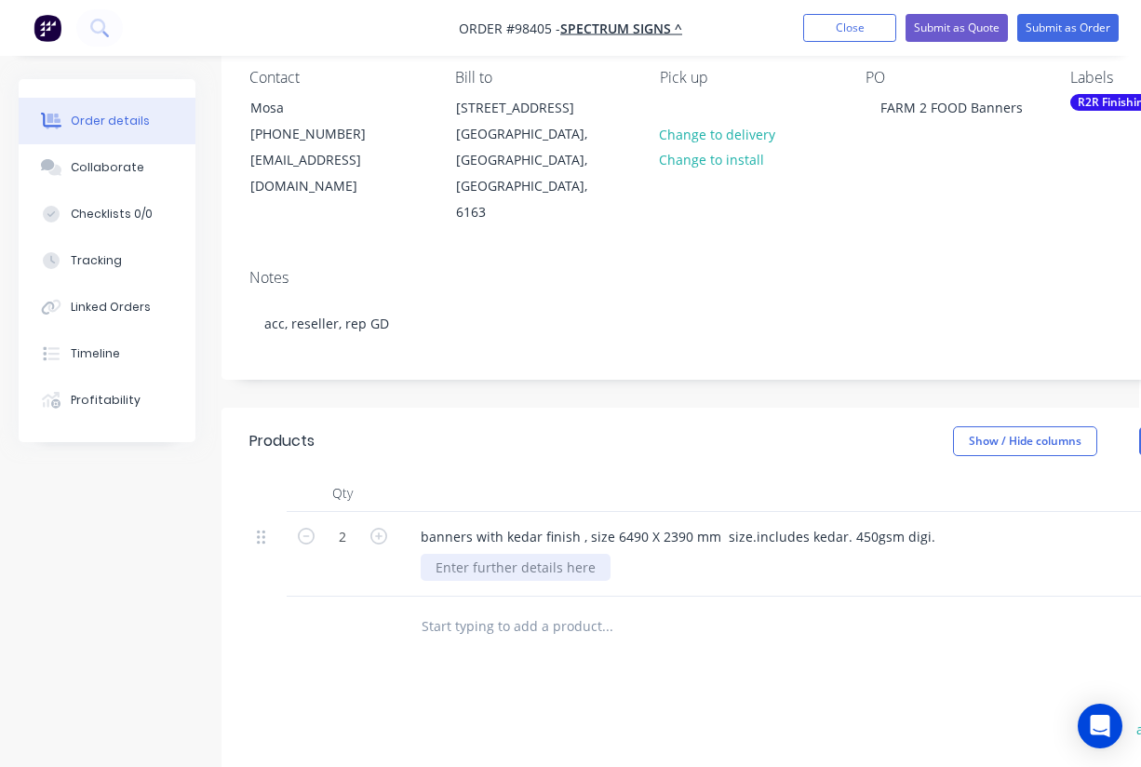
scroll to position [0, 2]
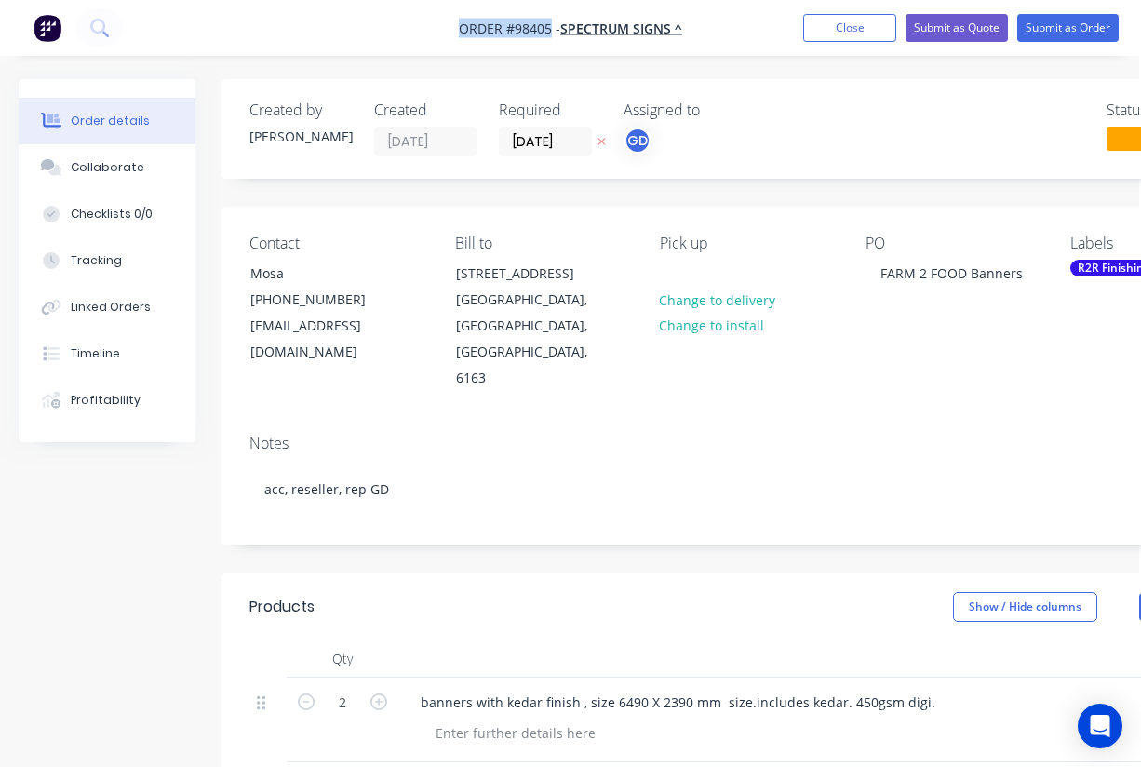
drag, startPoint x: 451, startPoint y: 25, endPoint x: 550, endPoint y: 32, distance: 98.9
click at [550, 32] on nav "Order #98405 - SPECTRUM SIGNS ^ Add product Close Submit as Quote Submit as Ord…" at bounding box center [570, 28] width 1141 height 56
copy span "Order #98405"
click at [852, 32] on button "Close" at bounding box center [849, 28] width 93 height 28
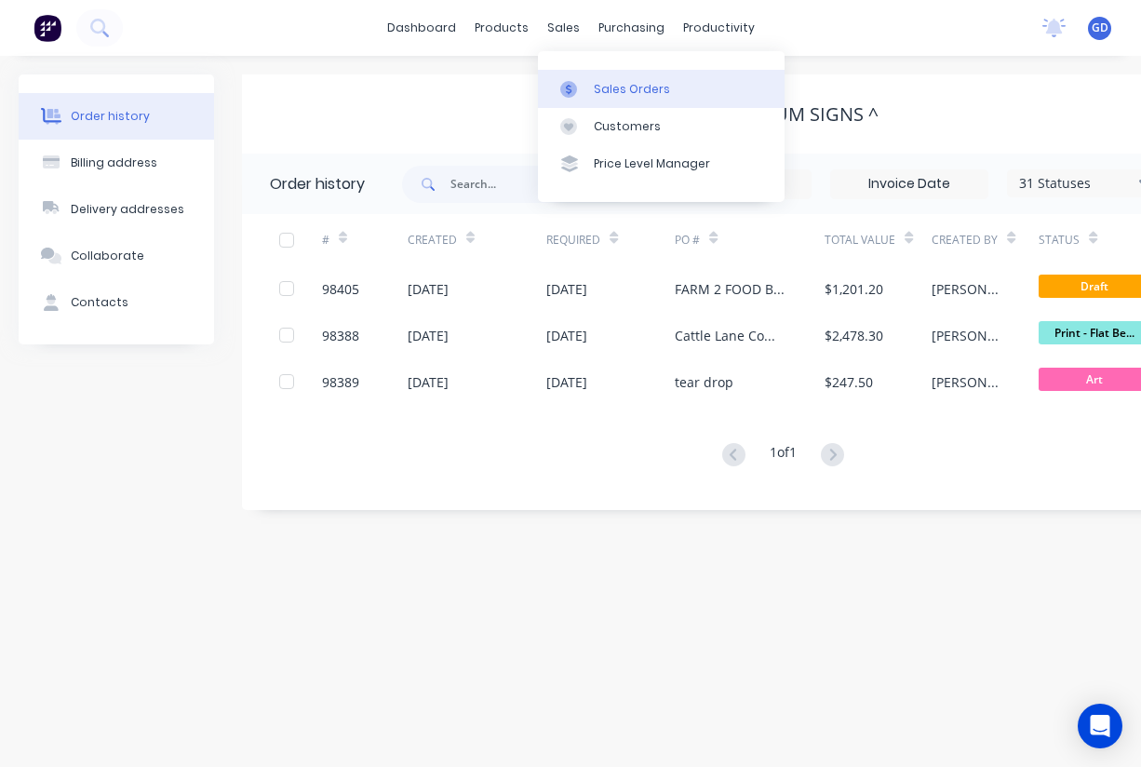
click at [616, 88] on div "Sales Orders" at bounding box center [632, 89] width 76 height 17
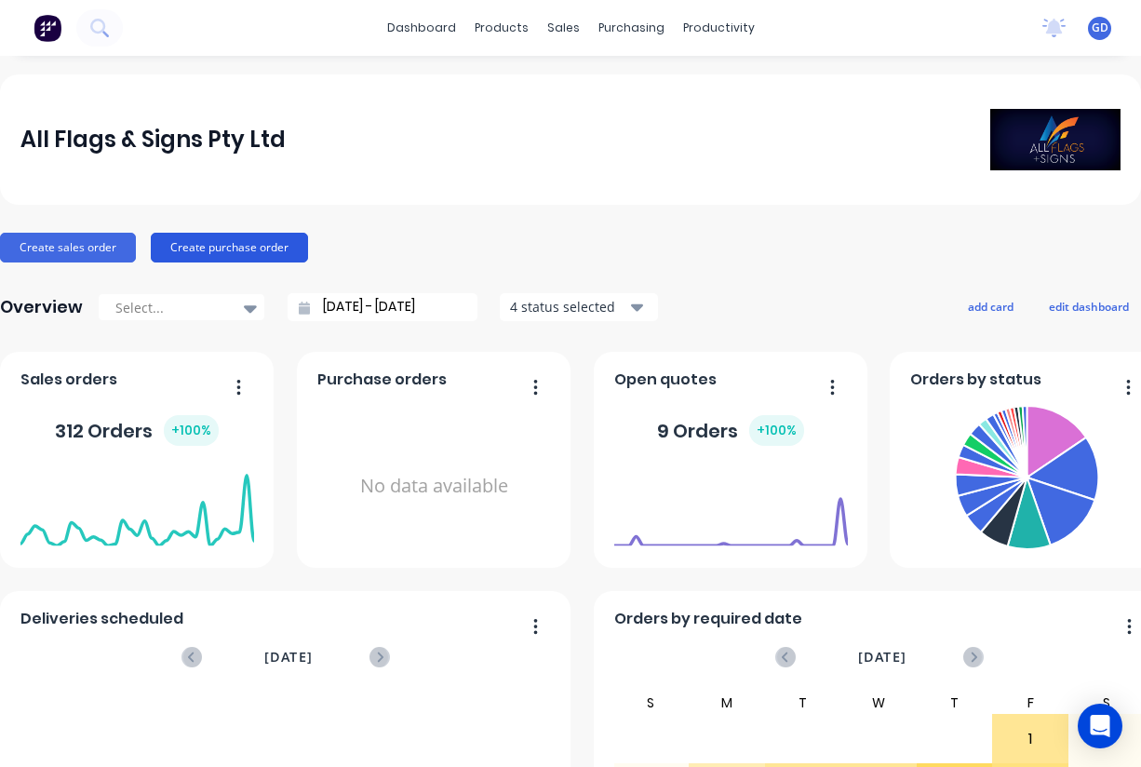
click at [204, 235] on button "Create purchase order" at bounding box center [229, 248] width 157 height 30
